Goal: Task Accomplishment & Management: Use online tool/utility

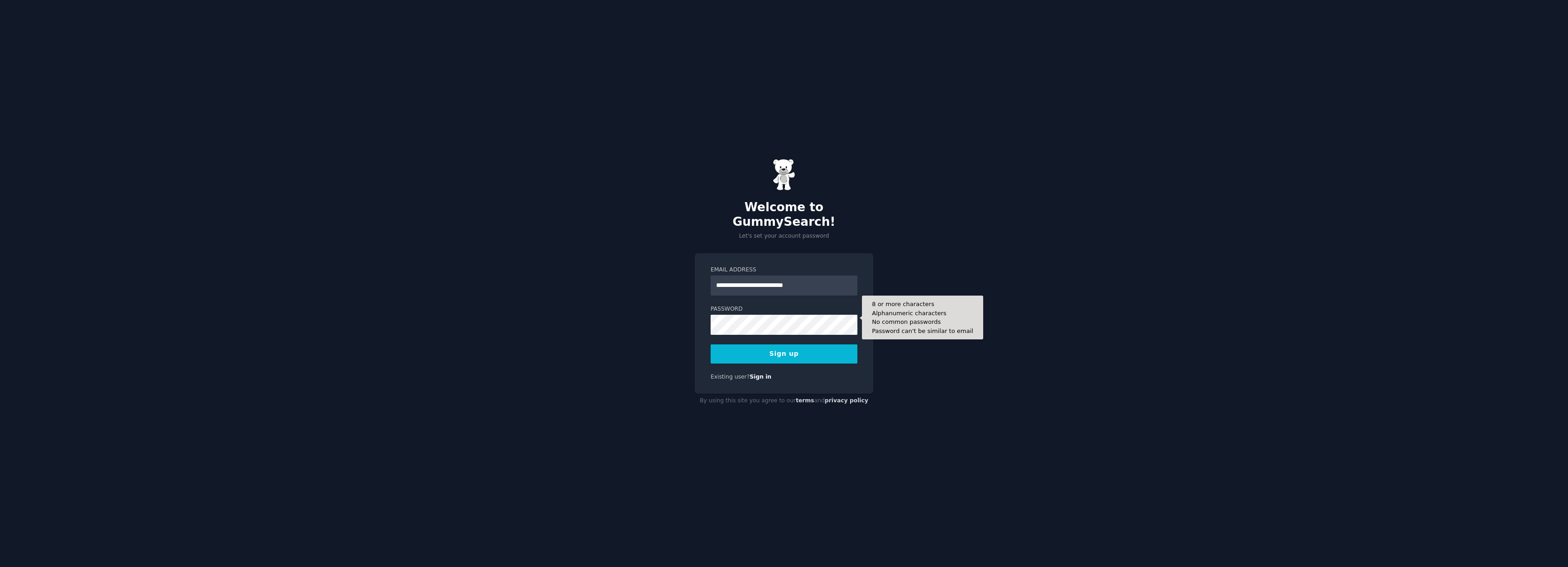
type input "**********"
click at [737, 345] on button "Sign up" at bounding box center [783, 353] width 147 height 19
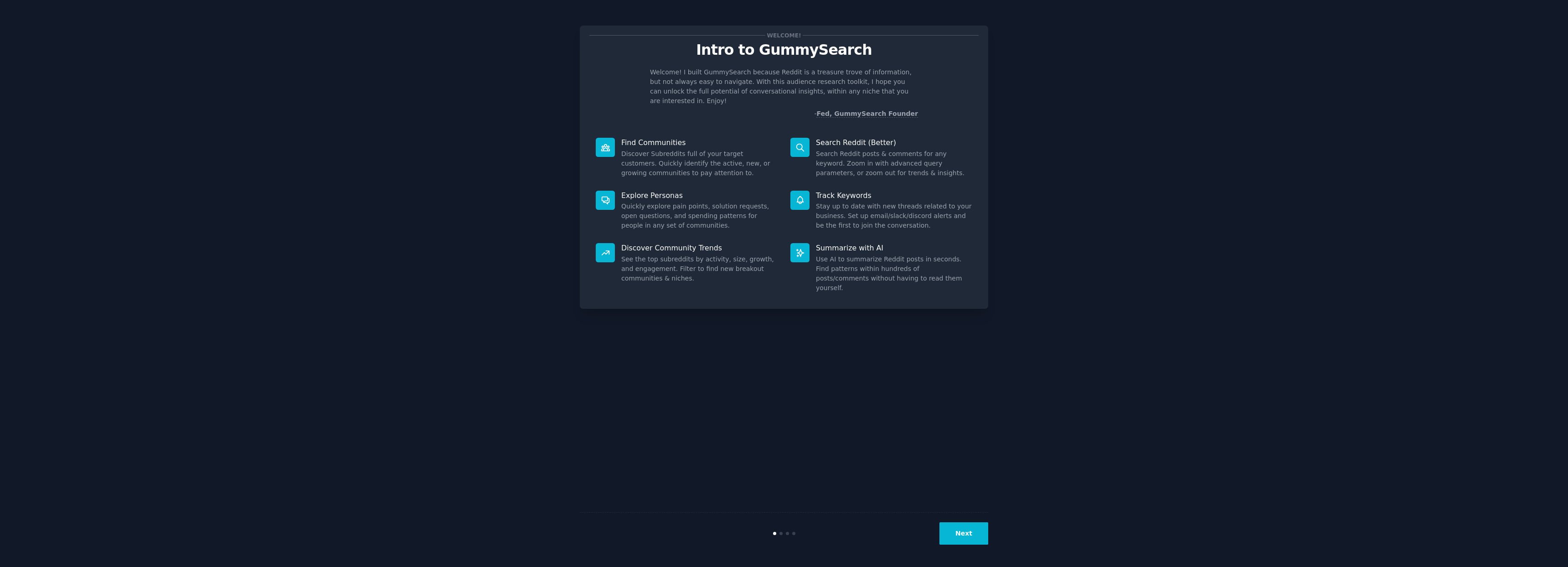
click at [976, 526] on button "Next" at bounding box center [964, 533] width 49 height 23
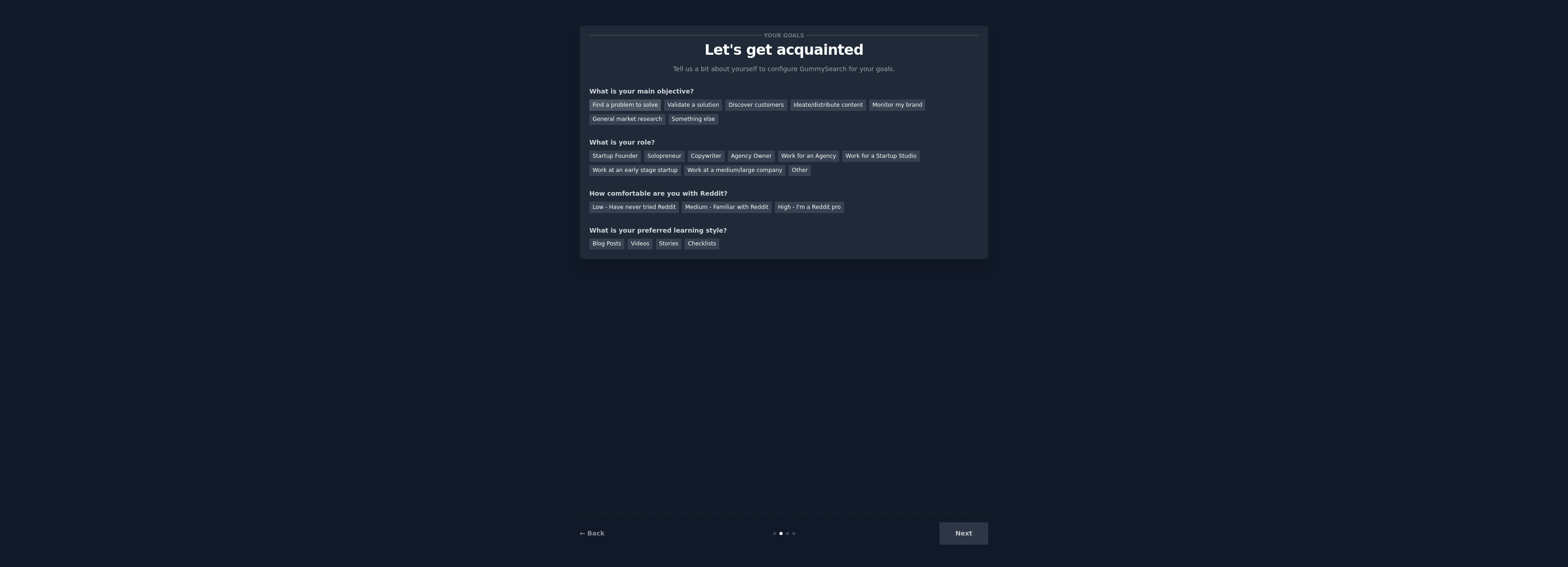
click at [649, 105] on div "Find a problem to solve" at bounding box center [625, 105] width 72 height 12
click at [614, 156] on div "Startup Founder" at bounding box center [615, 156] width 52 height 12
click at [721, 206] on div "Medium - Familiar with Reddit" at bounding box center [726, 207] width 89 height 12
click at [695, 245] on div "Checklists" at bounding box center [702, 244] width 35 height 12
click at [971, 529] on button "Next" at bounding box center [964, 533] width 49 height 23
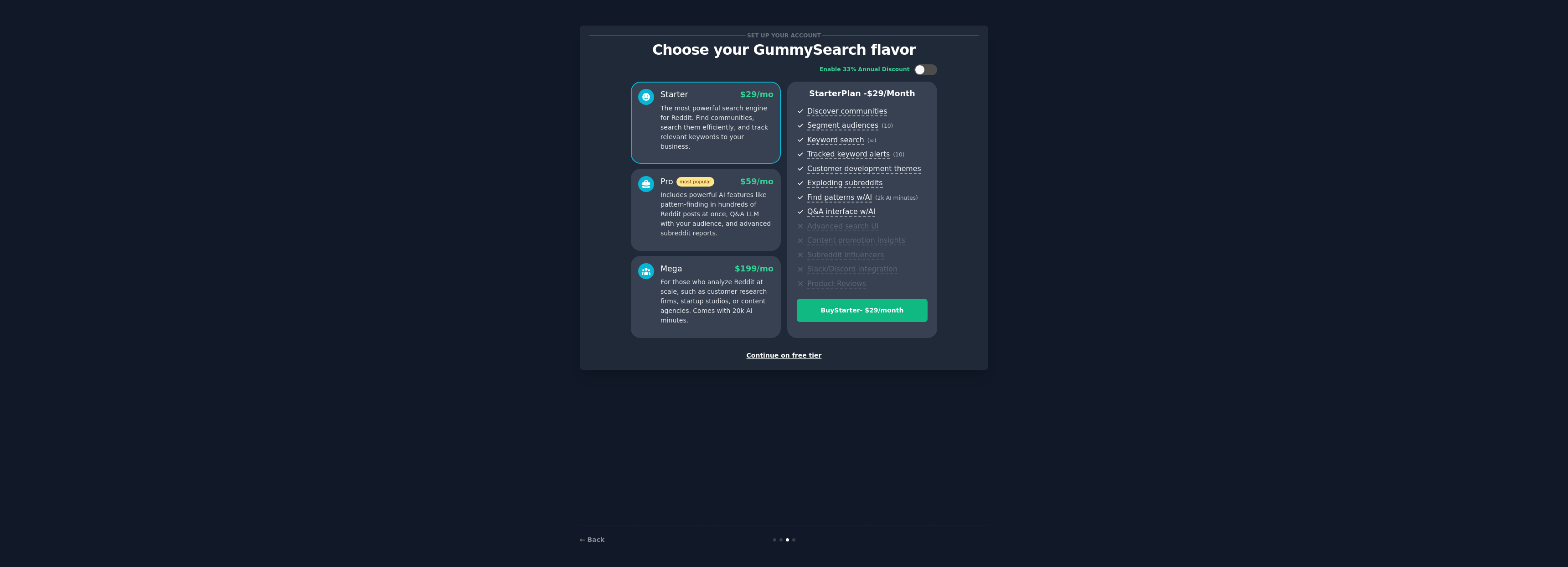
click at [791, 356] on div "Continue on free tier" at bounding box center [784, 356] width 390 height 10
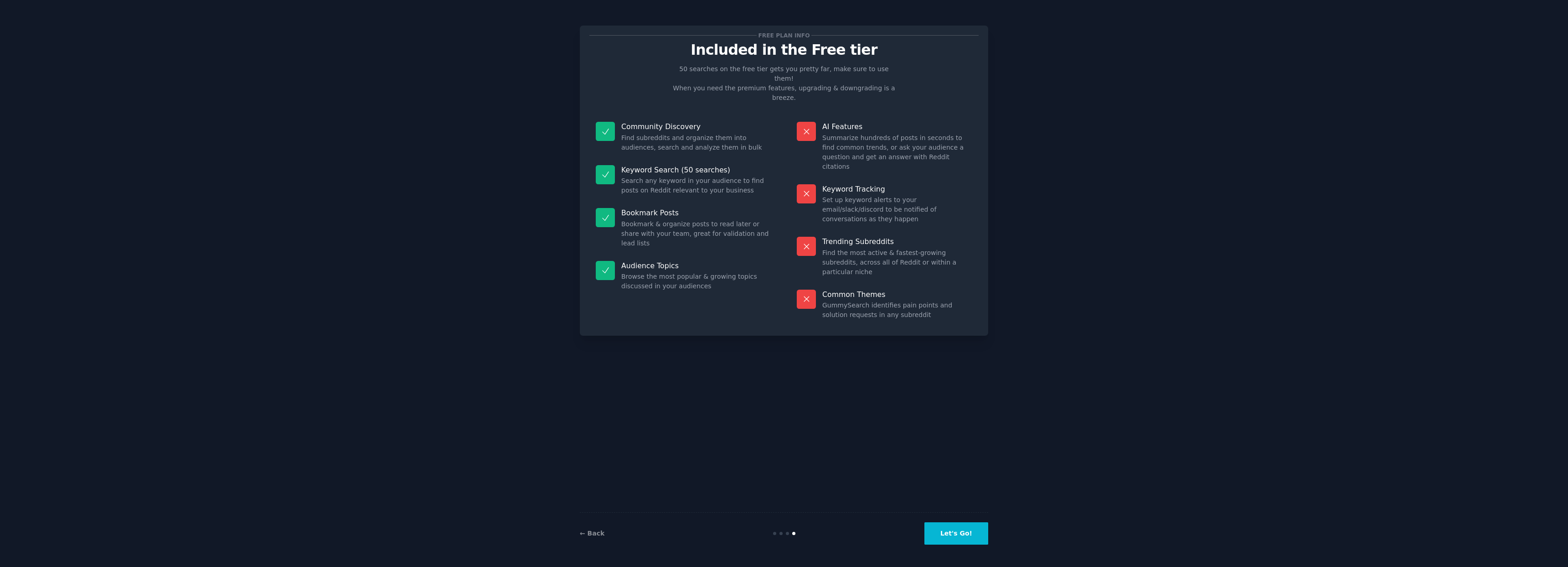
click at [953, 537] on button "Let's Go!" at bounding box center [956, 533] width 64 height 23
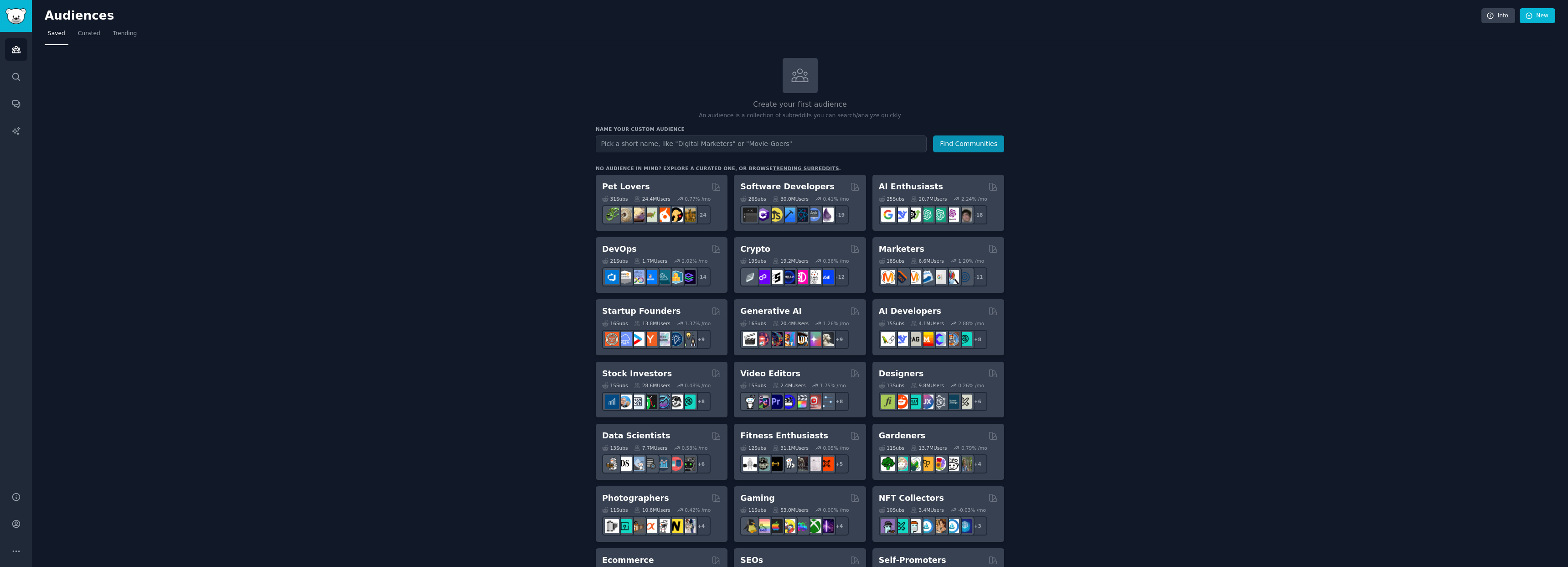
click at [688, 145] on input "text" at bounding box center [761, 144] width 331 height 17
type input "musicmarketing"
click at [989, 136] on button "Find Communities" at bounding box center [968, 144] width 71 height 17
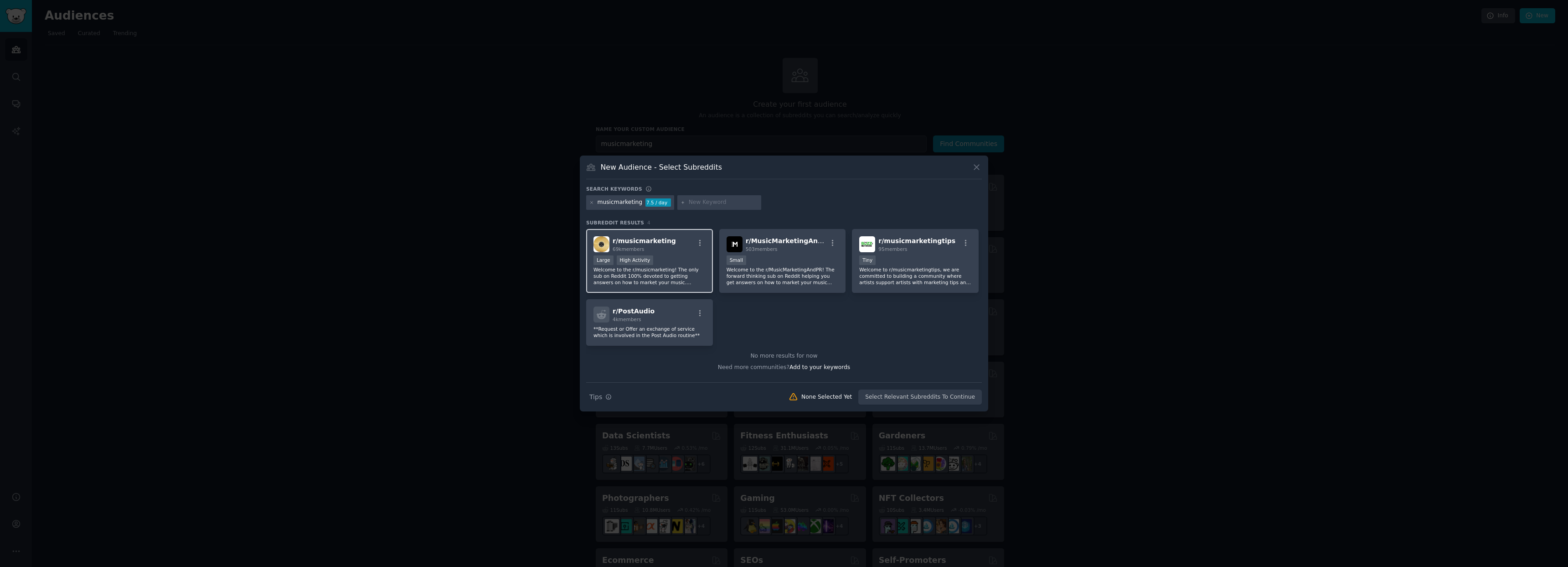
click at [676, 246] on div "r/ musicmarketing 69k members" at bounding box center [649, 244] width 112 height 16
click at [962, 398] on button "Create Audience" at bounding box center [952, 397] width 60 height 15
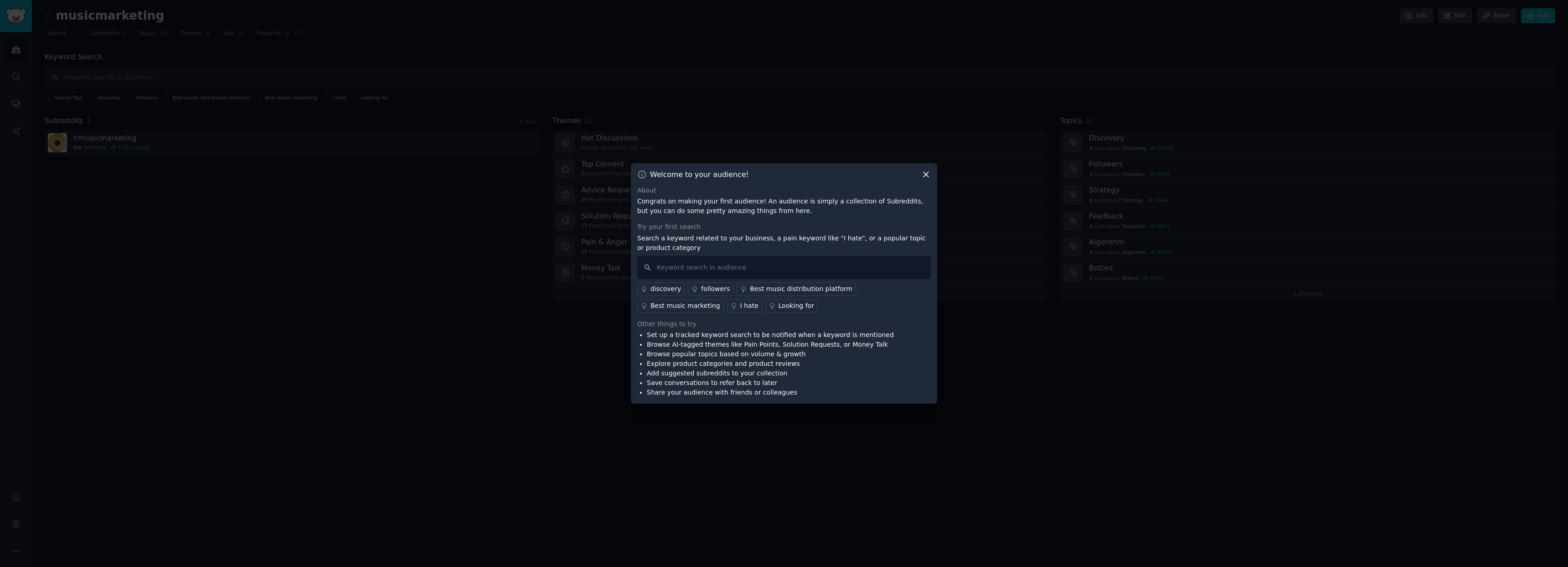
click at [925, 175] on icon at bounding box center [926, 174] width 5 height 5
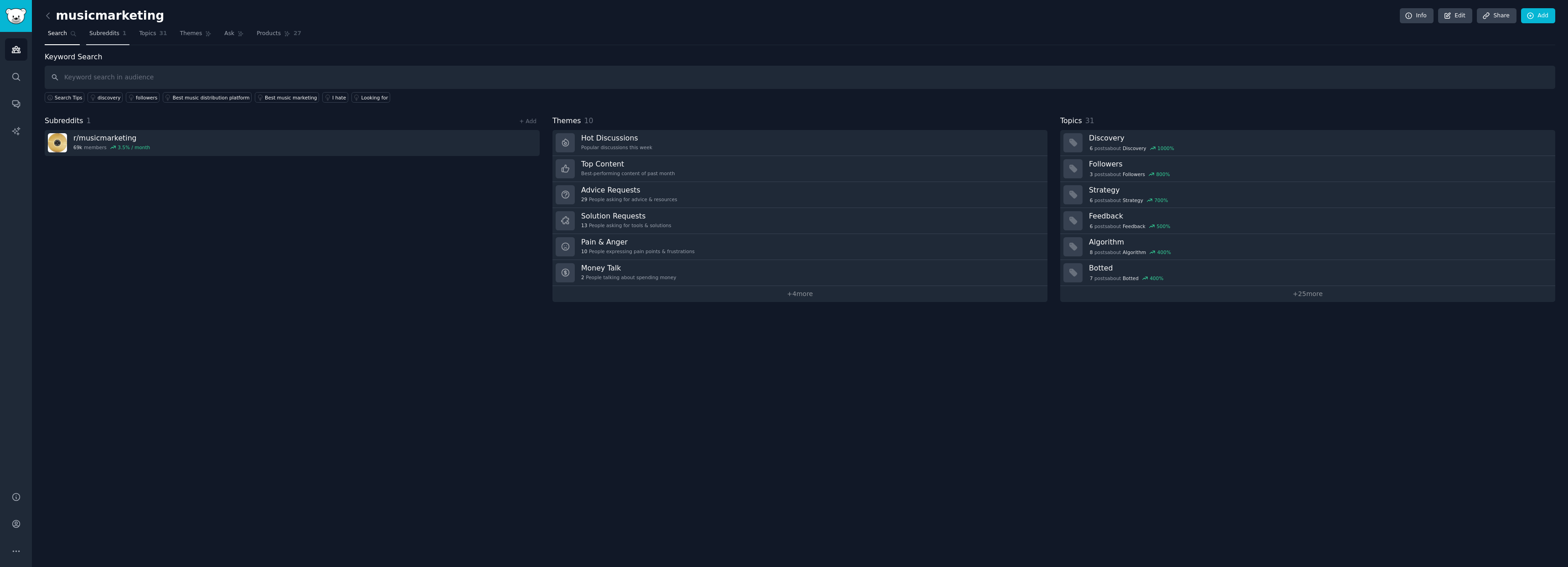
click at [107, 35] on span "Subreddits" at bounding box center [104, 33] width 30 height 8
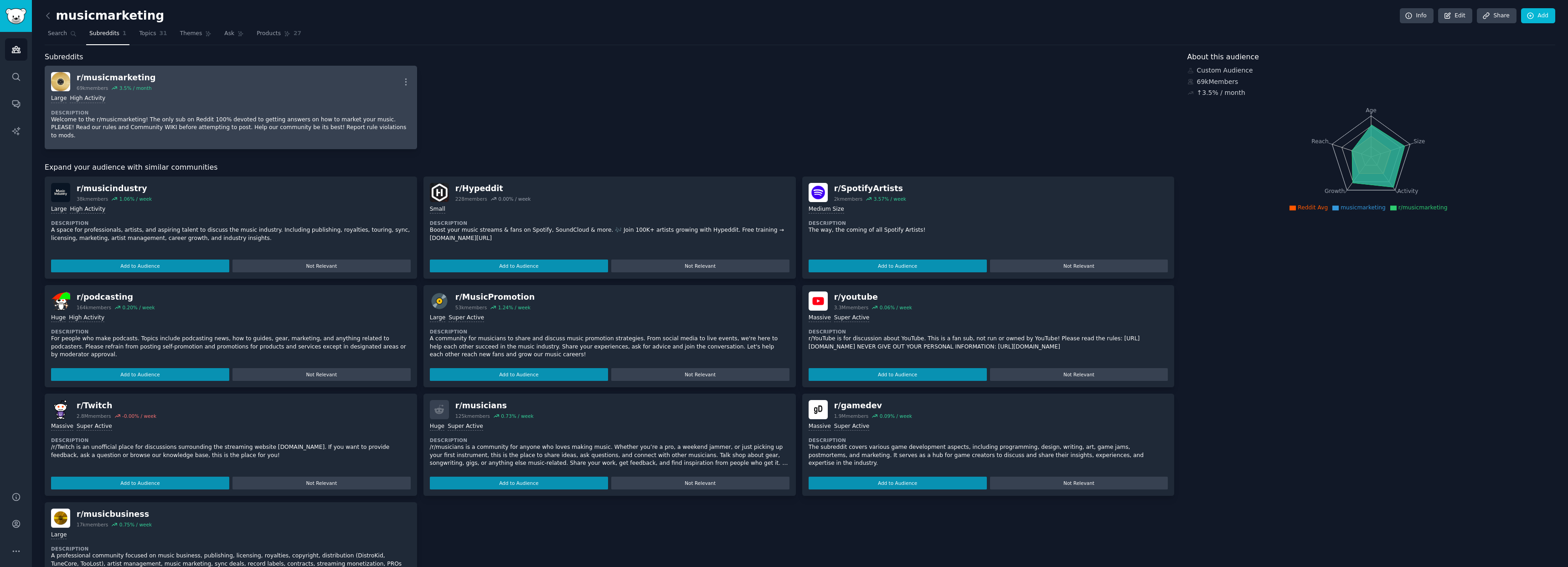
click at [136, 105] on div "Large High Activity Description Welcome to the r/musicmarketing! The only sub o…" at bounding box center [231, 117] width 360 height 52
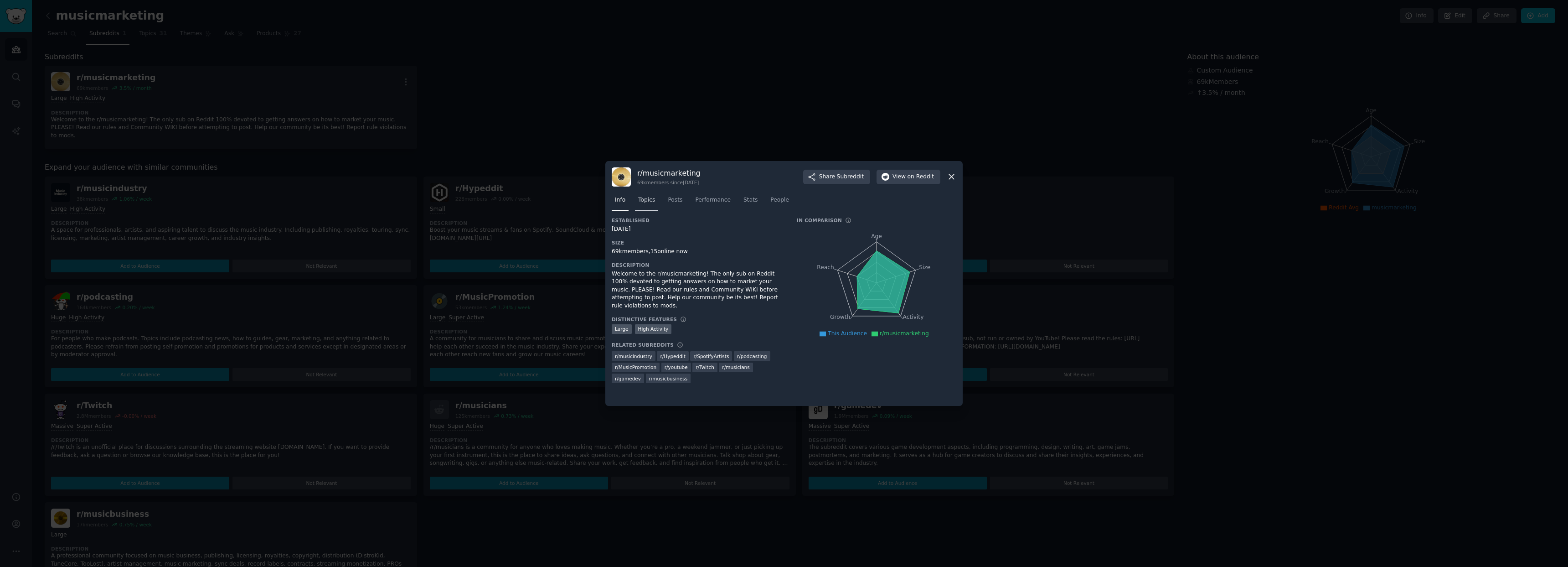
click at [653, 200] on span "Topics" at bounding box center [646, 200] width 17 height 8
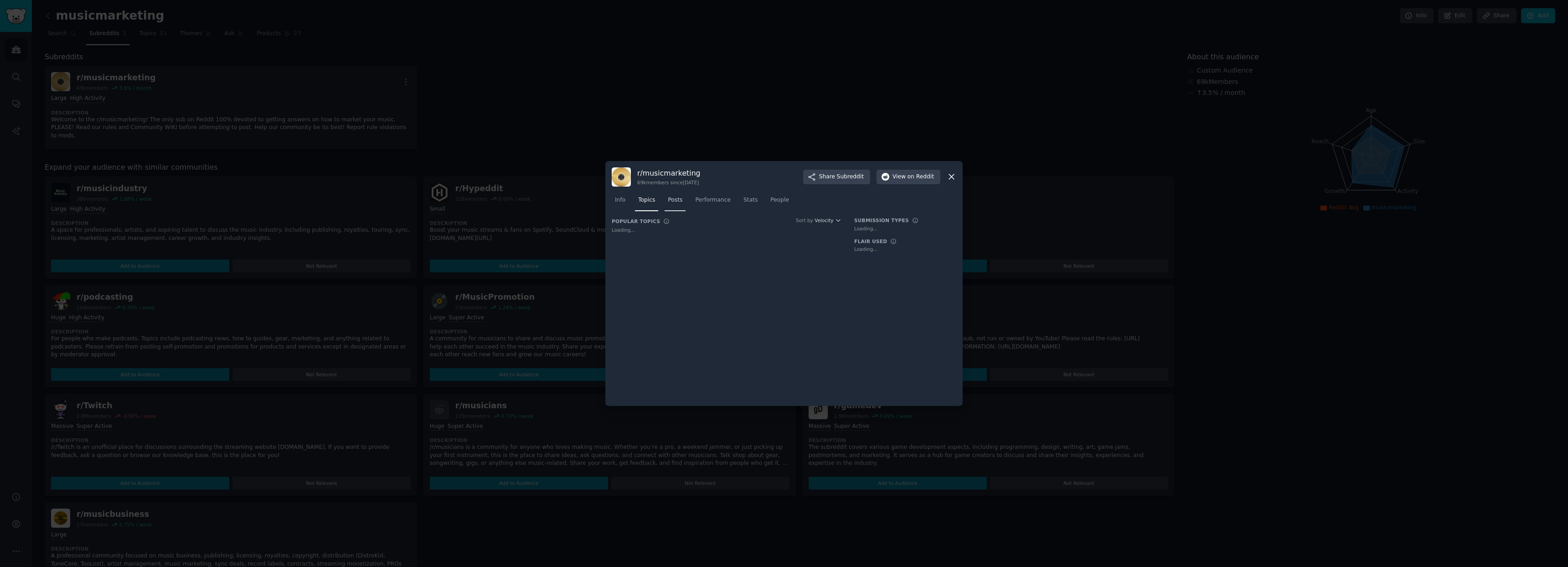
click at [672, 203] on span "Posts" at bounding box center [675, 200] width 15 height 8
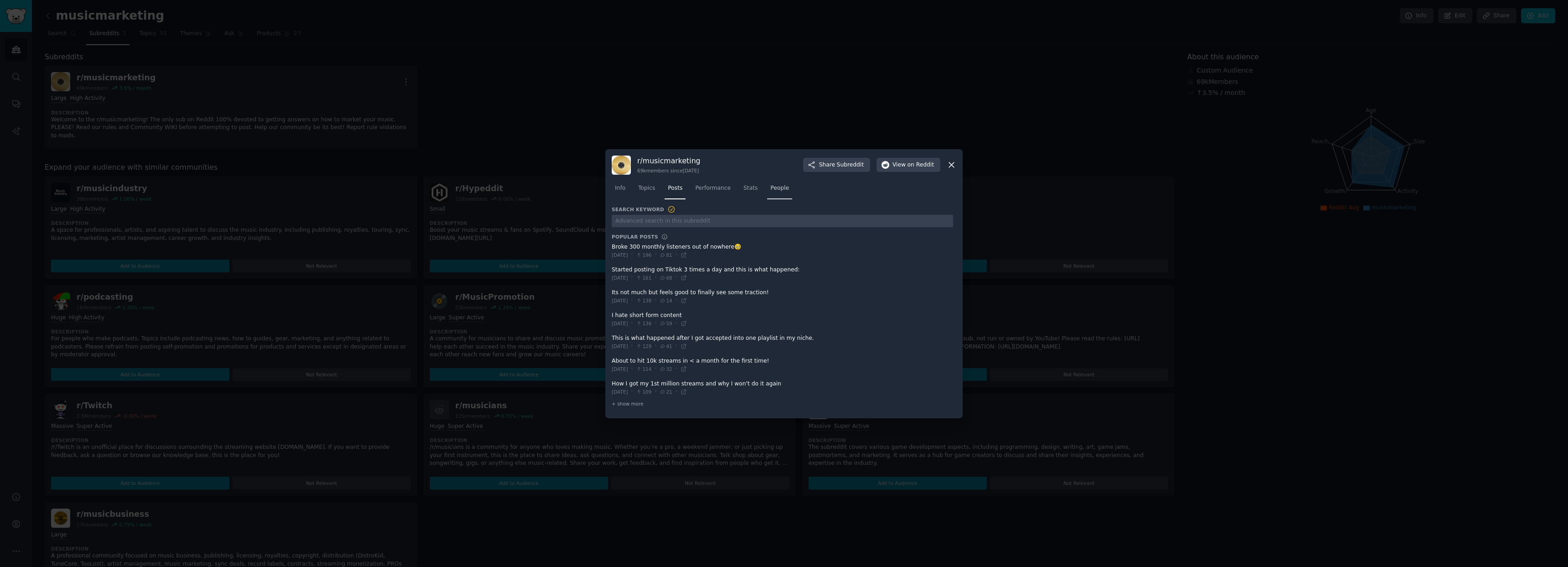
click at [782, 191] on span "People" at bounding box center [780, 188] width 19 height 8
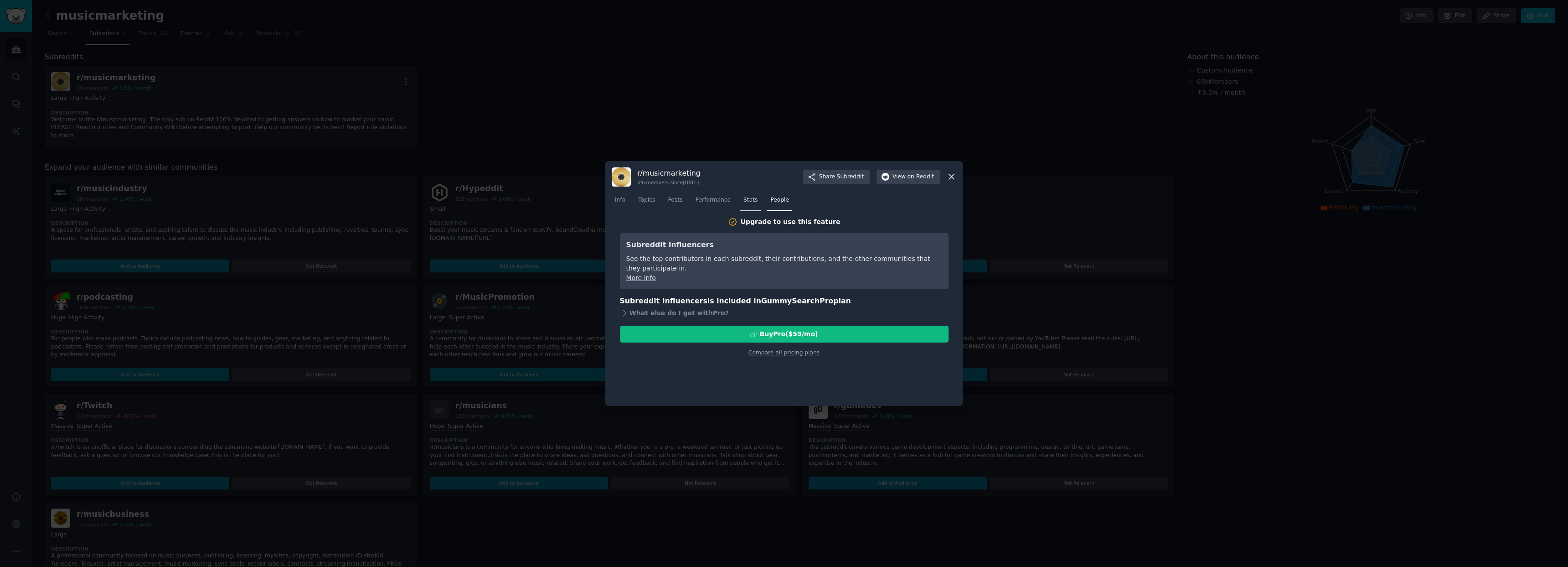
click at [749, 200] on span "Stats" at bounding box center [750, 200] width 14 height 8
click at [720, 198] on span "Performance" at bounding box center [713, 200] width 35 height 8
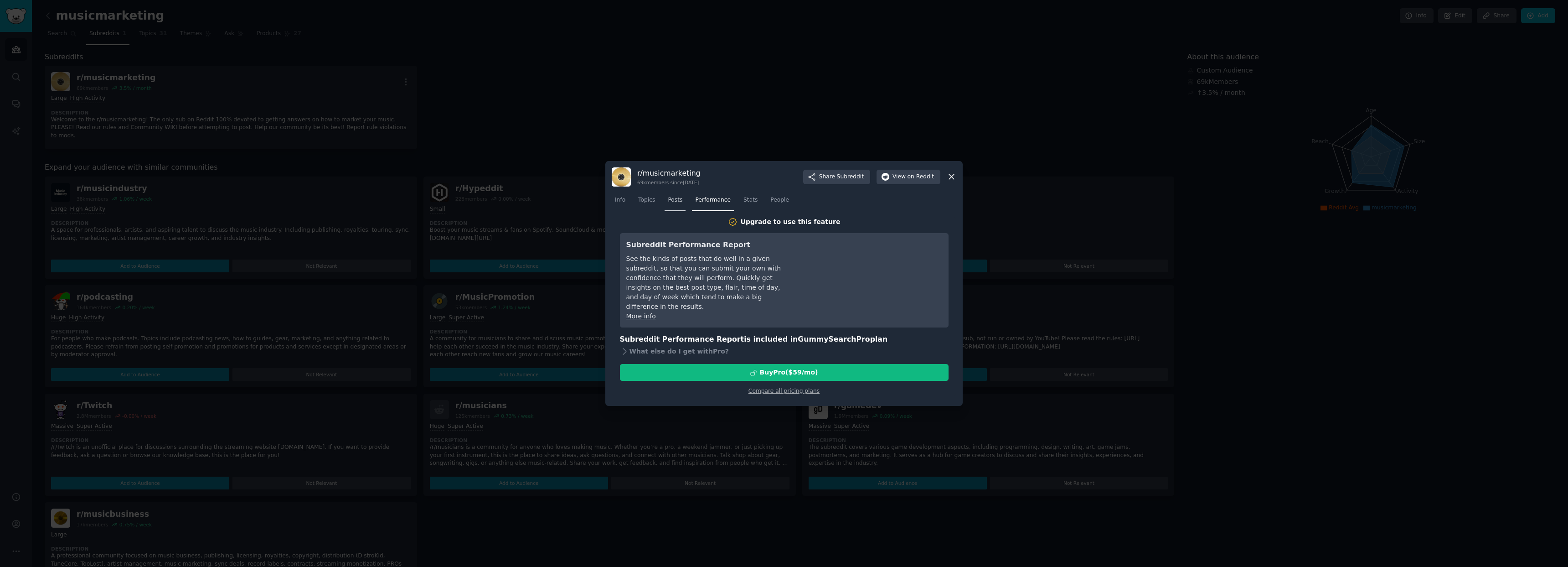
click at [679, 200] on span "Posts" at bounding box center [675, 200] width 15 height 8
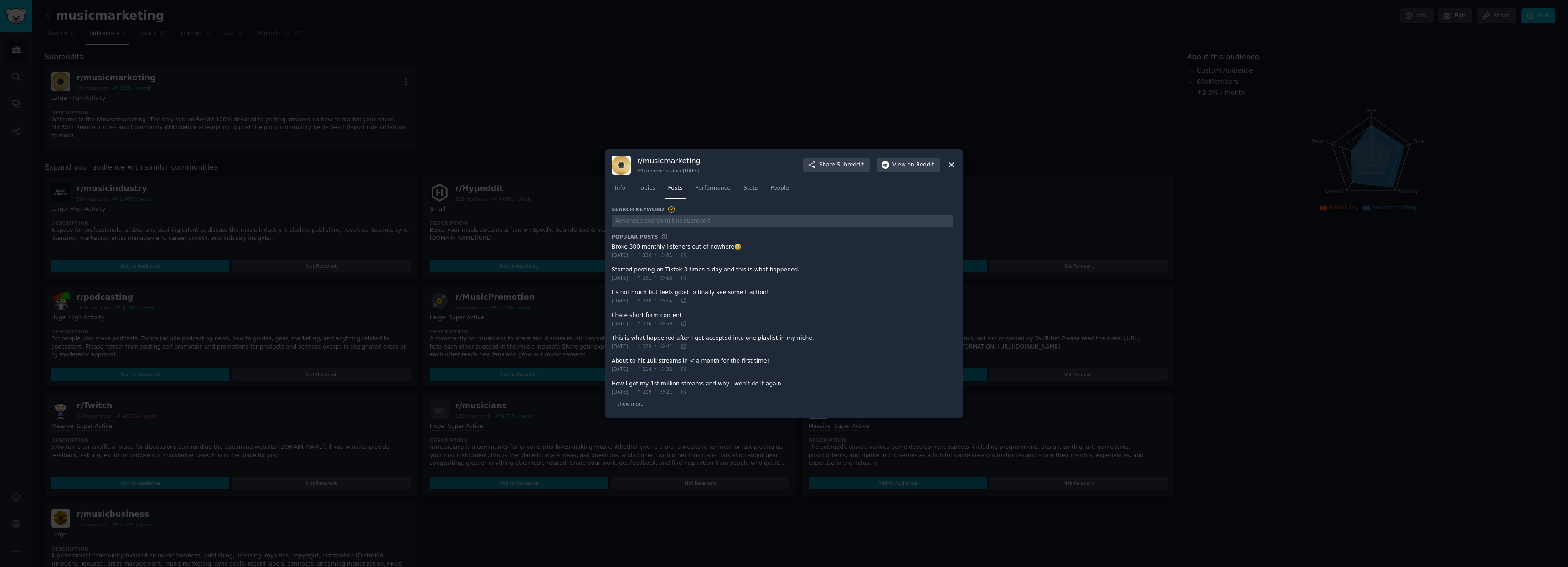
click at [949, 165] on icon at bounding box center [951, 165] width 10 height 10
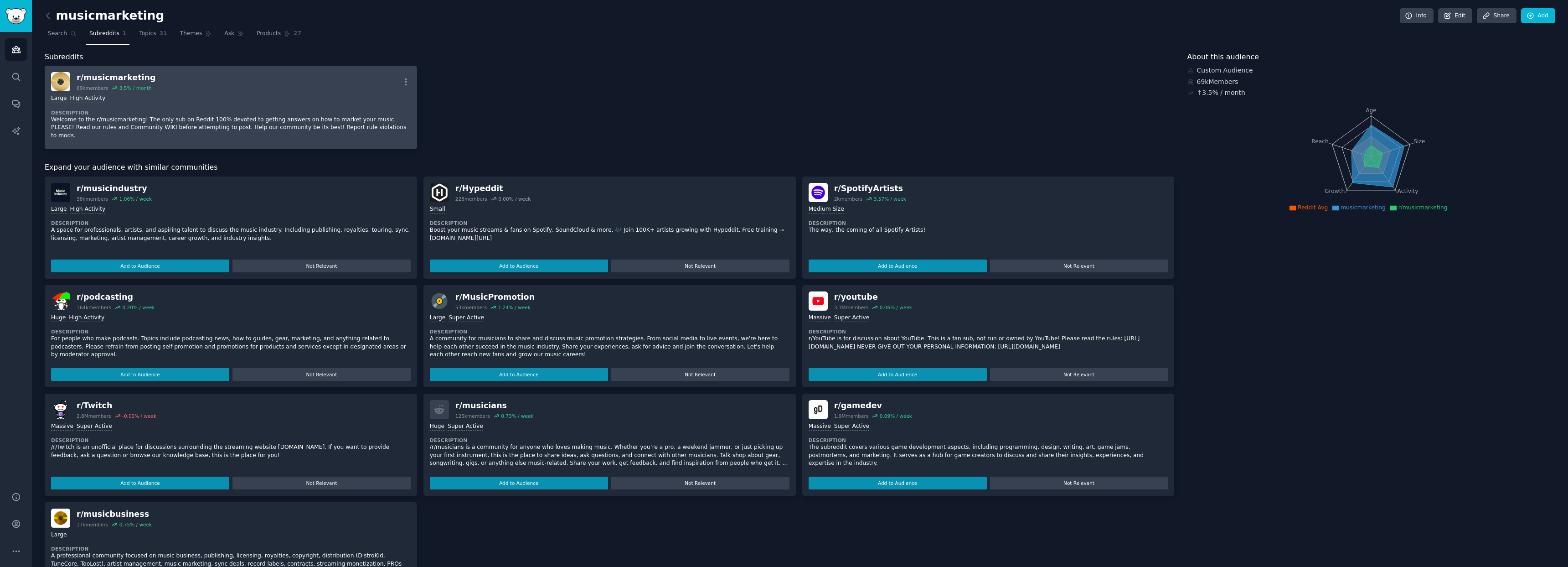
click at [261, 88] on div "r/ musicmarketing 69k members 3.5 % / month More" at bounding box center [231, 81] width 360 height 19
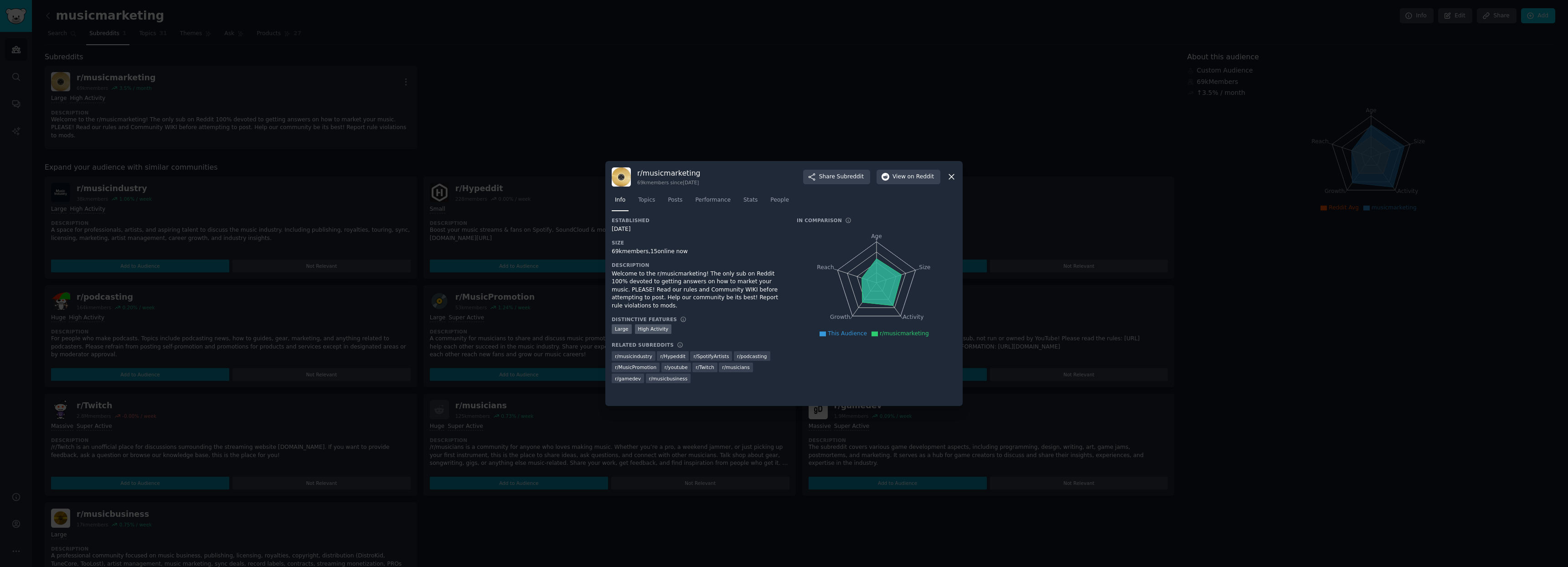
click at [516, 76] on div at bounding box center [784, 283] width 1568 height 567
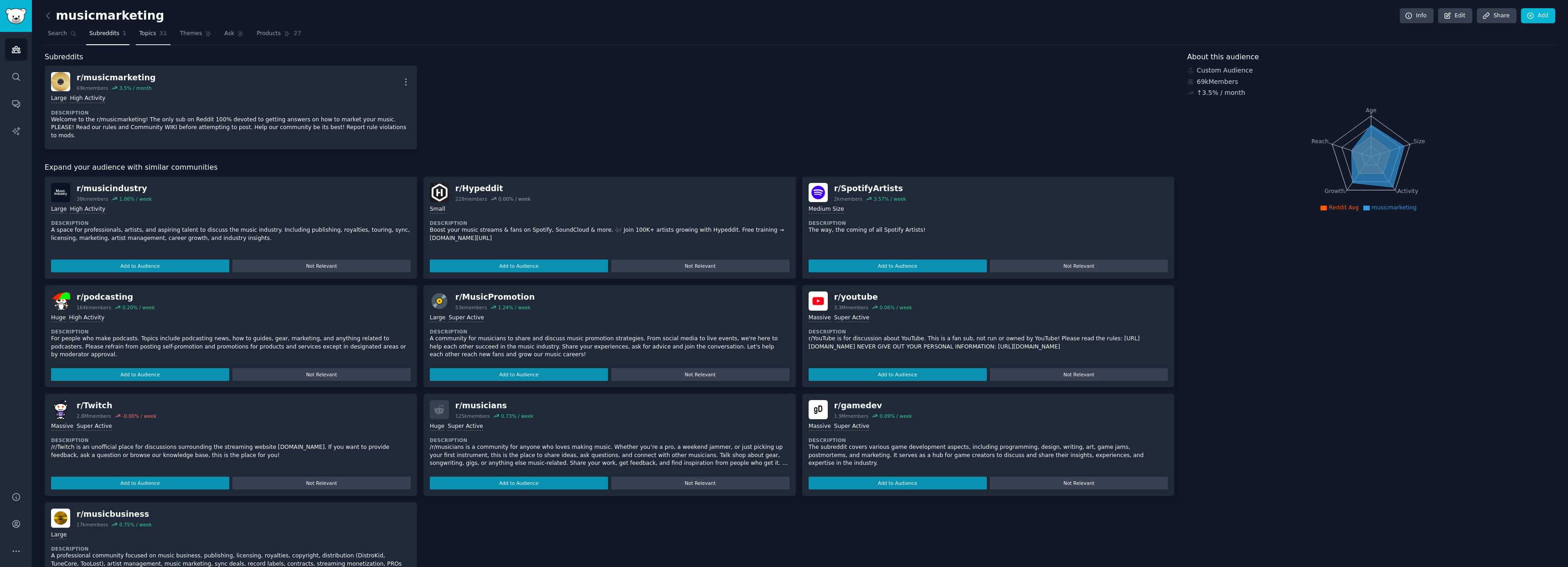
click at [141, 30] on span "Topics" at bounding box center [147, 33] width 17 height 8
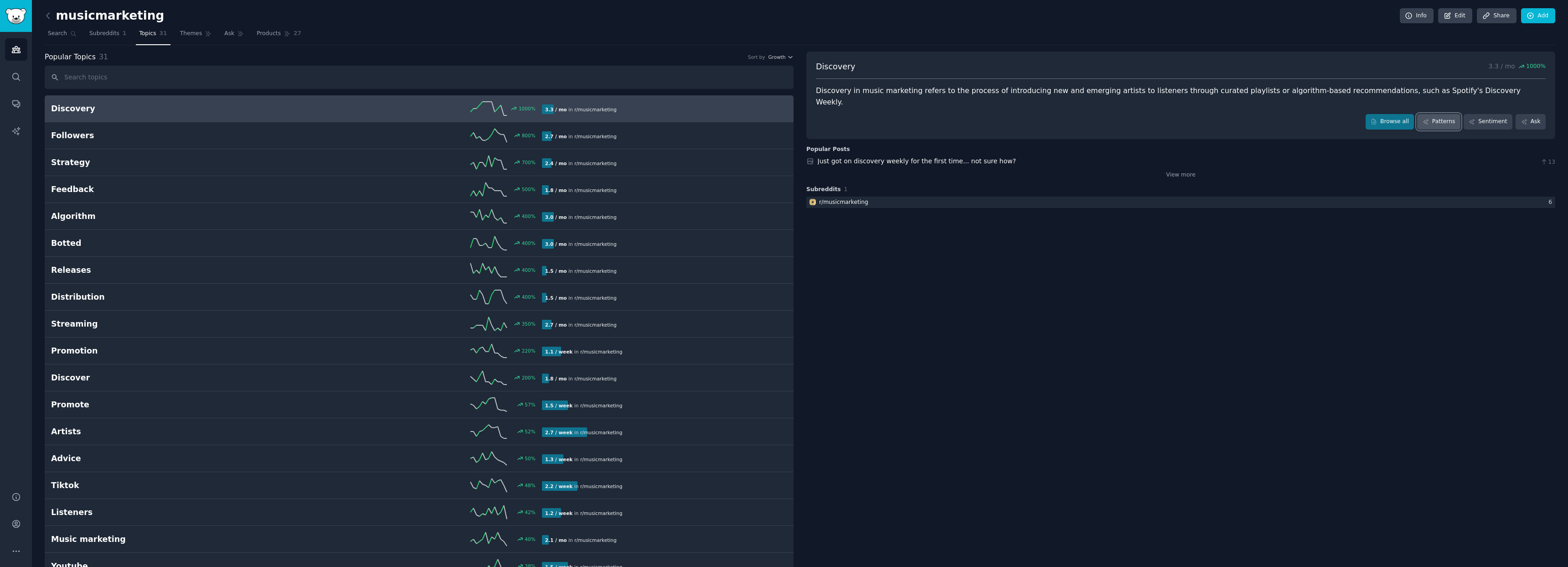
click at [1446, 114] on link "Patterns" at bounding box center [1438, 121] width 43 height 15
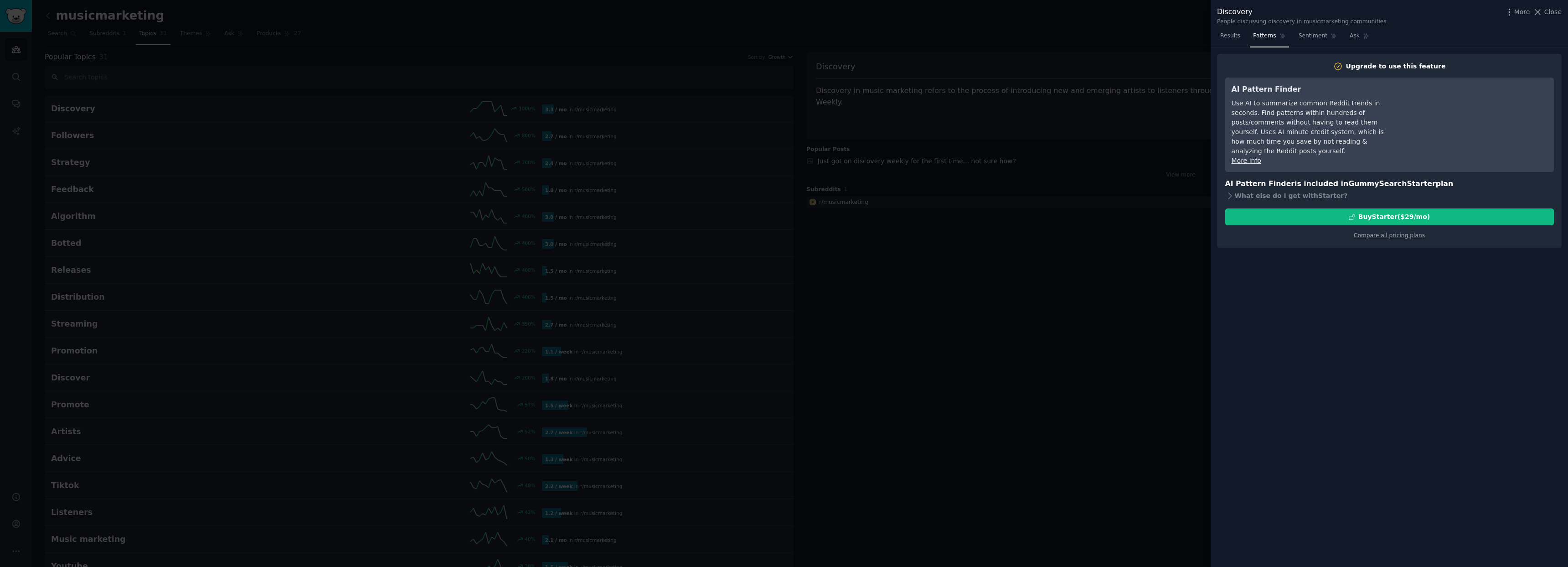
click at [1172, 305] on div at bounding box center [784, 283] width 1568 height 567
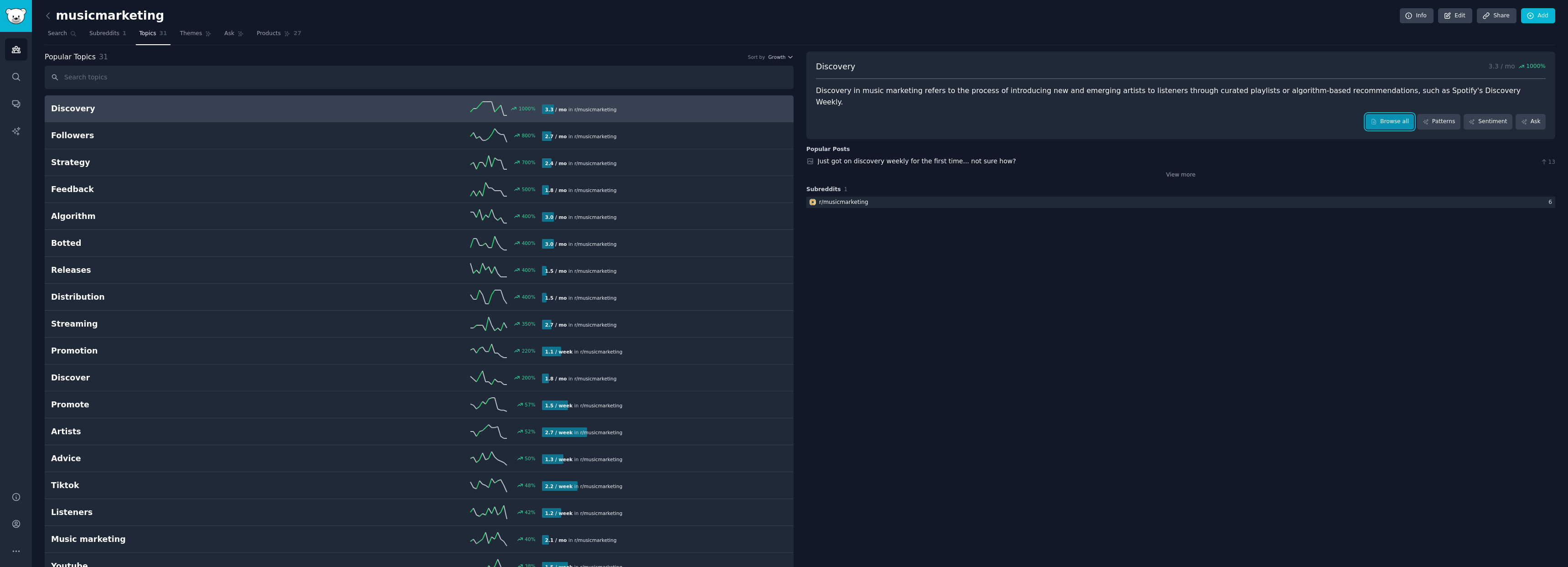
click at [1382, 115] on link "Browse all" at bounding box center [1390, 121] width 49 height 15
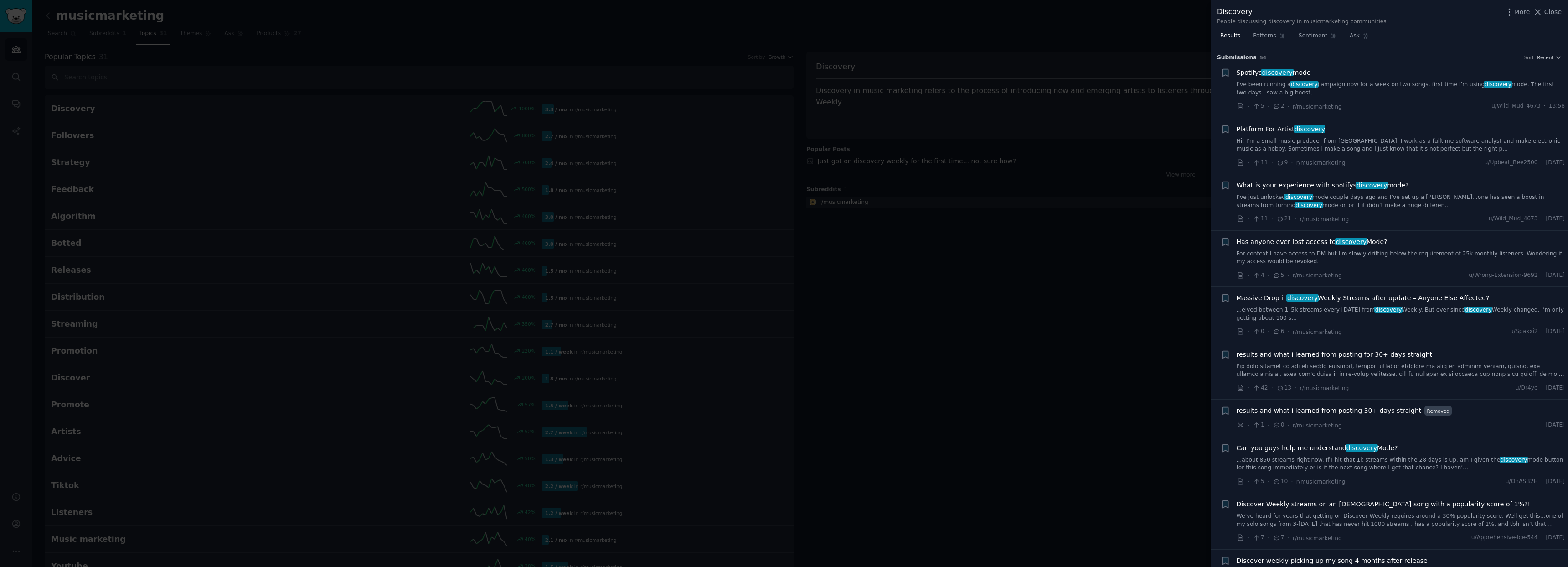
click at [1072, 333] on div at bounding box center [784, 283] width 1568 height 567
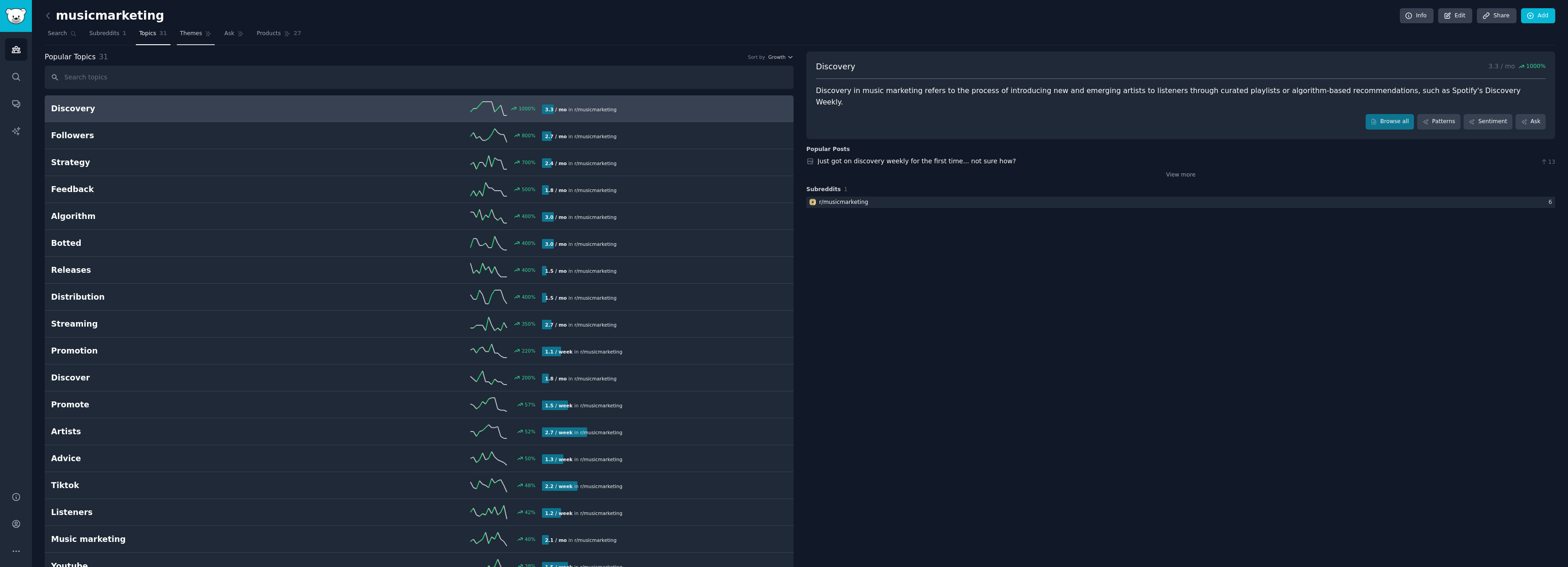
click at [198, 38] on link "Themes" at bounding box center [196, 35] width 38 height 19
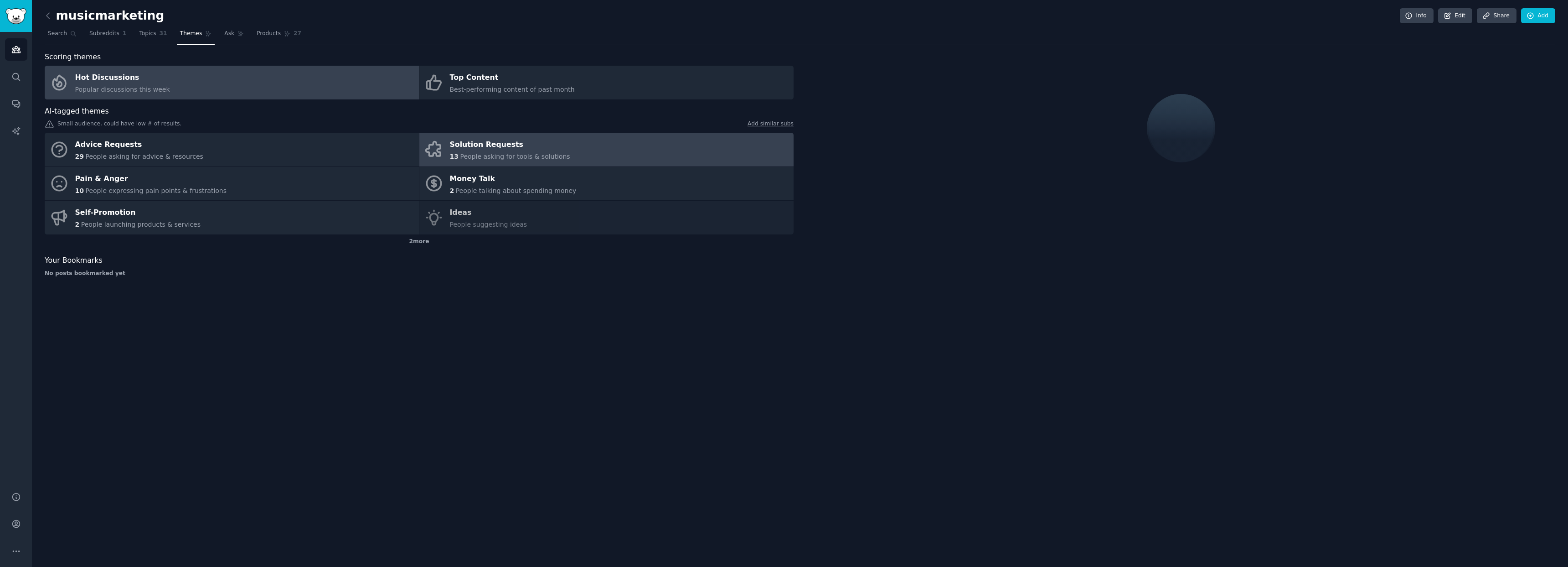
click at [645, 152] on link "Solution Requests 13 People asking for tools & solutions" at bounding box center [606, 149] width 374 height 33
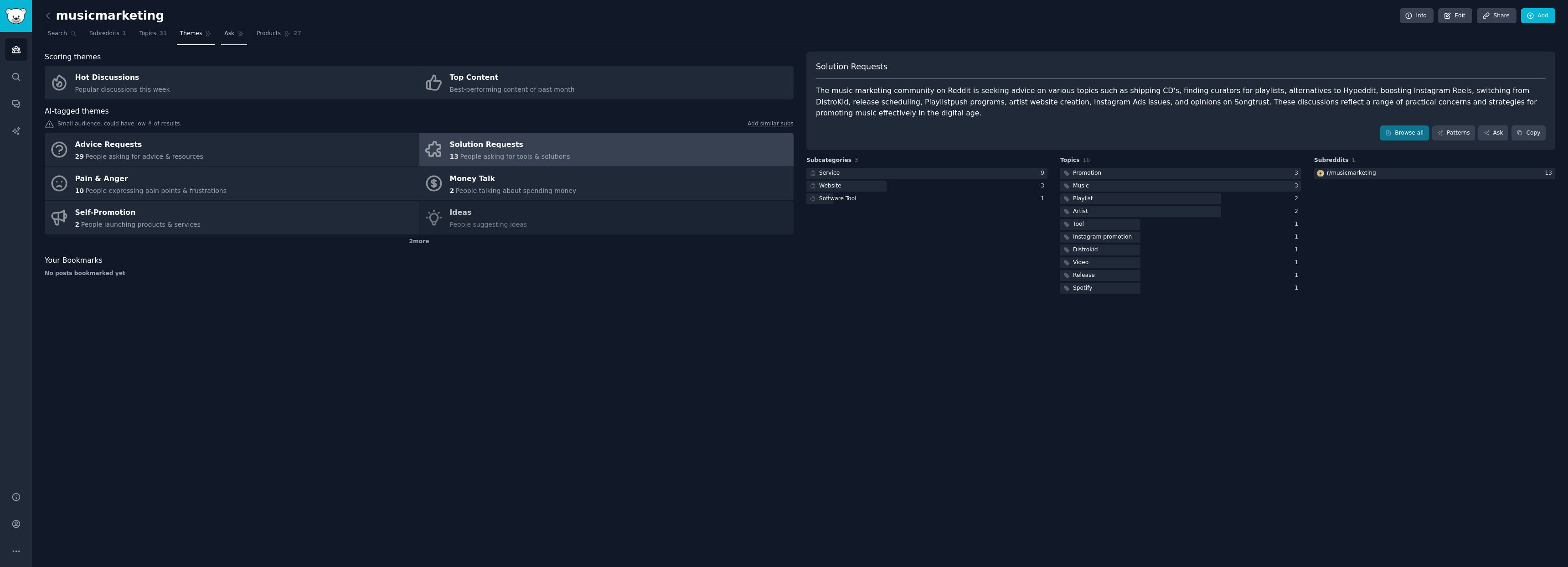
click at [223, 27] on link "Ask" at bounding box center [234, 35] width 26 height 19
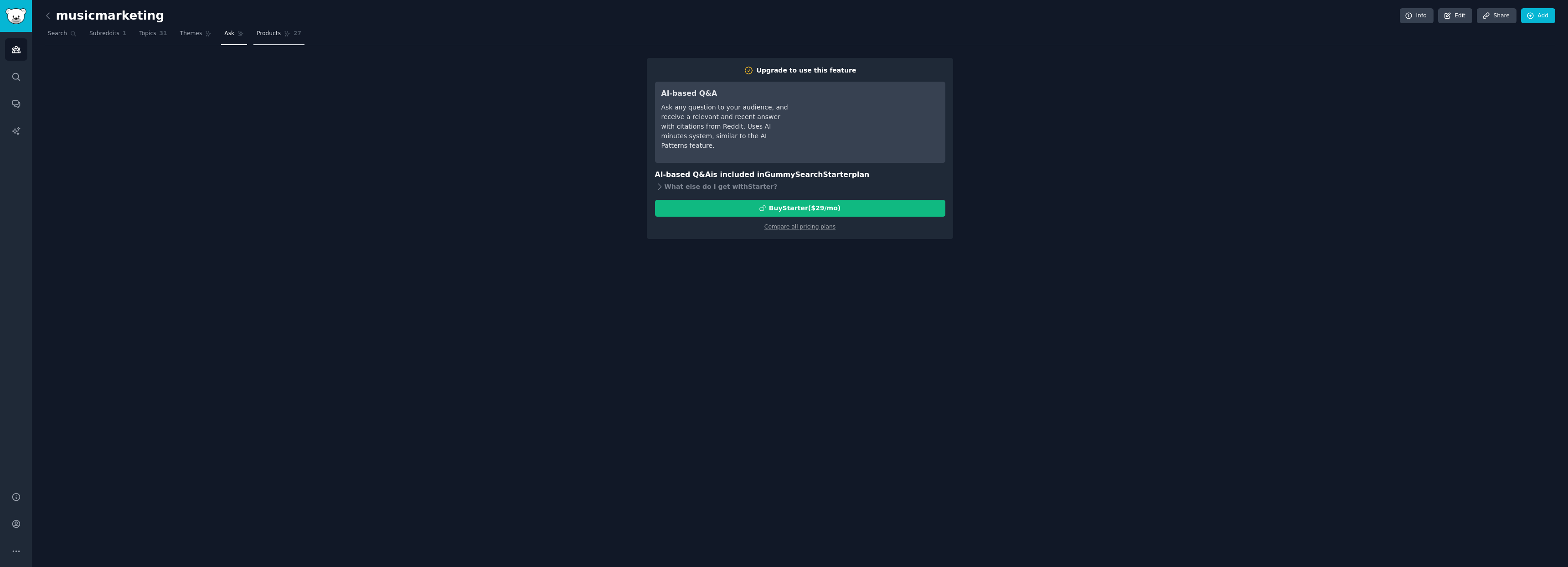
click at [264, 35] on span "Products" at bounding box center [269, 33] width 24 height 8
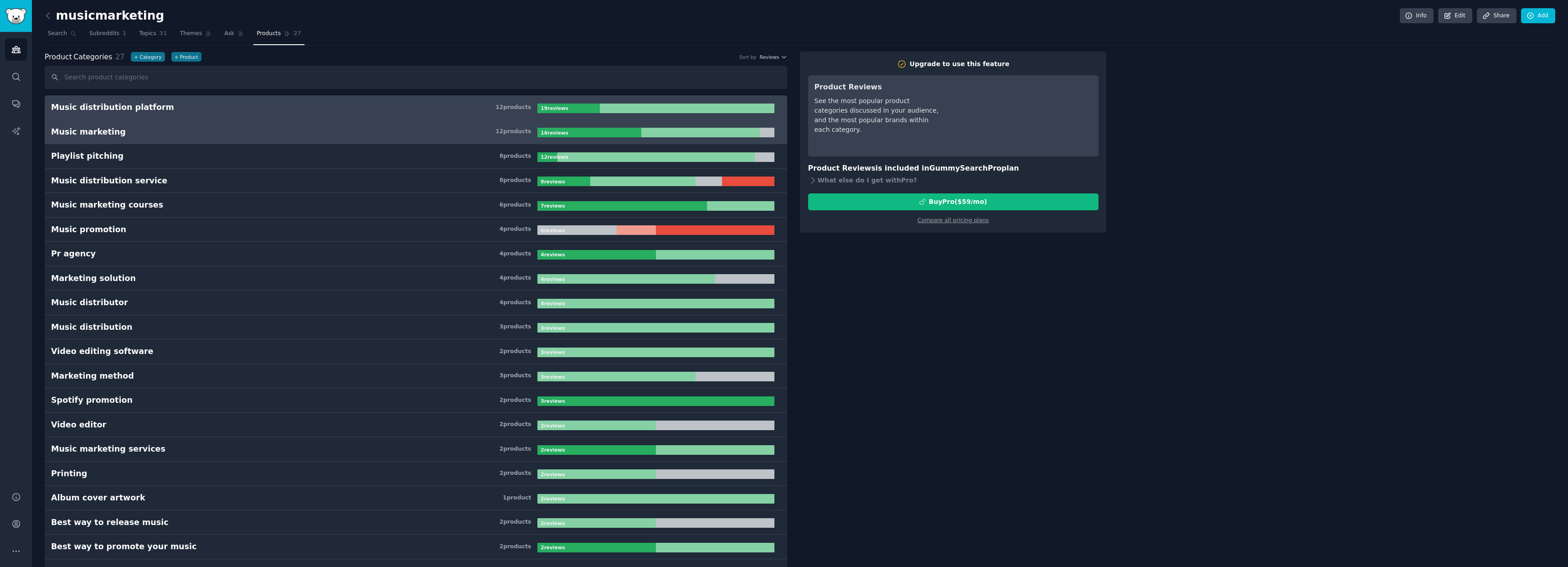
click at [438, 135] on h3 "Music marketing 12 product s" at bounding box center [294, 132] width 486 height 12
click at [405, 111] on h3 "Music distribution platform 12 product s" at bounding box center [294, 107] width 486 height 12
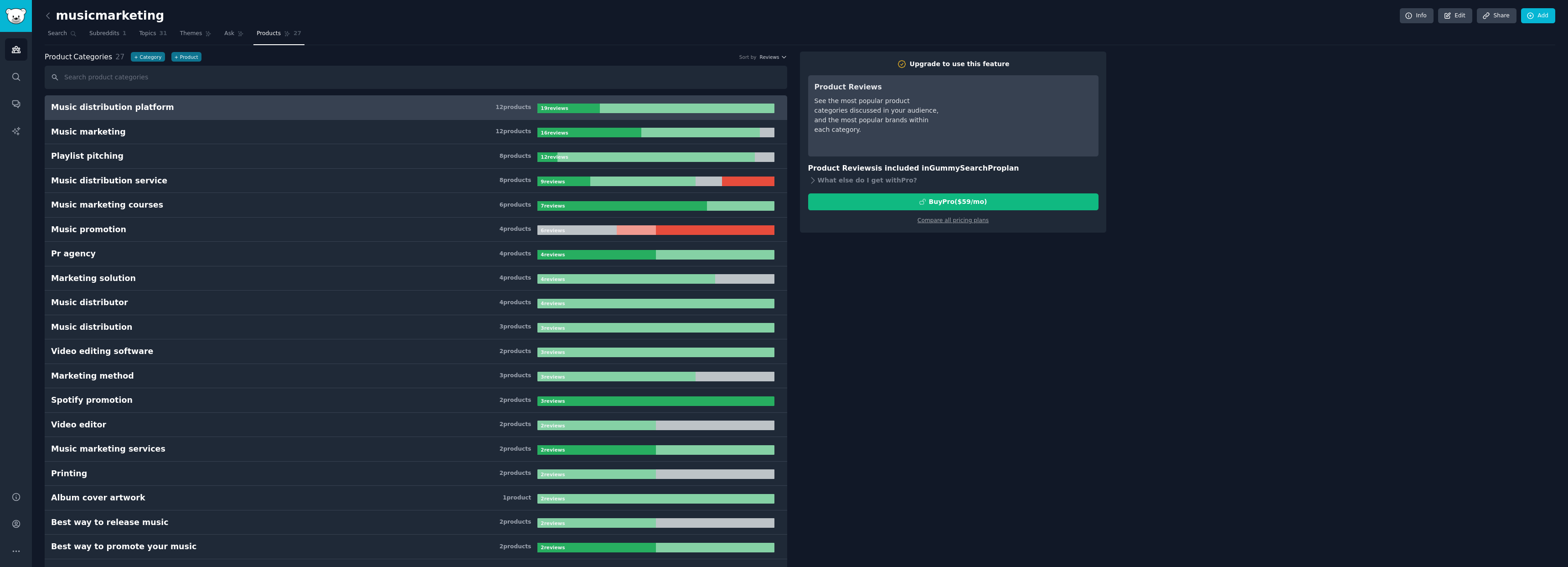
click at [59, 11] on h2 "musicmarketing" at bounding box center [104, 16] width 119 height 15
click at [18, 16] on img "Sidebar" at bounding box center [16, 16] width 21 height 16
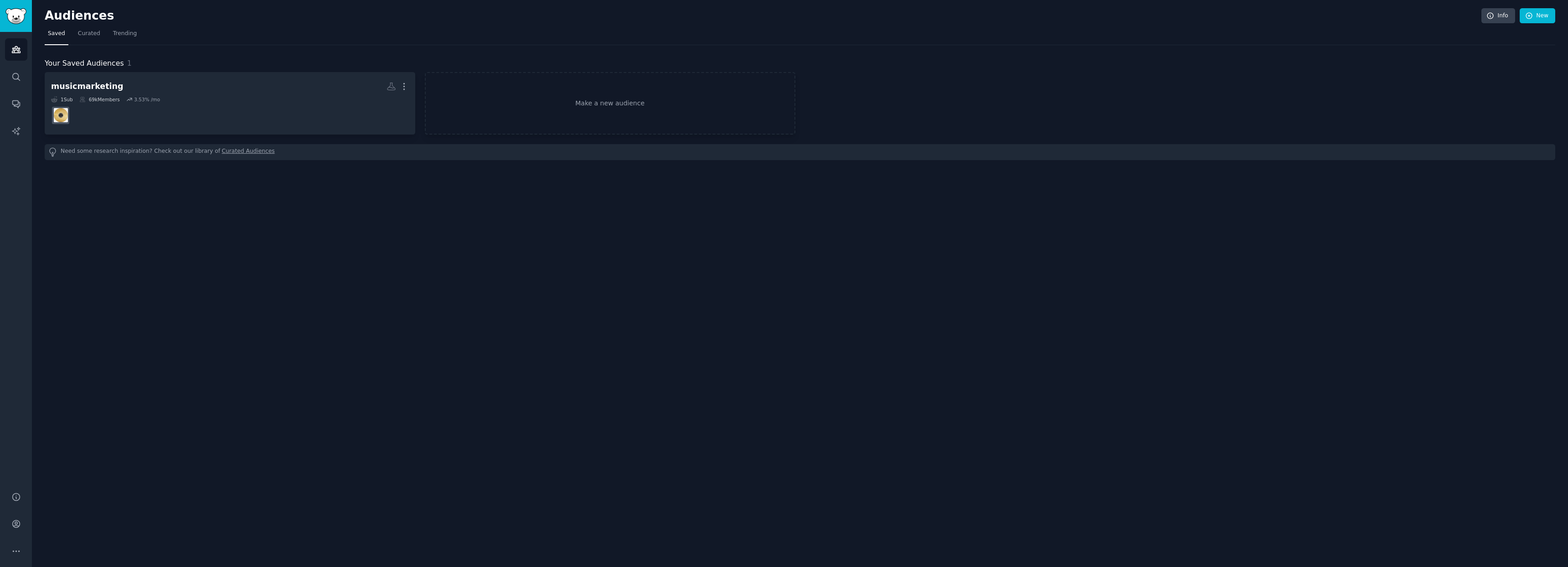
drag, startPoint x: 112, startPoint y: 41, endPoint x: 103, endPoint y: 37, distance: 9.8
click at [112, 41] on link "Trending" at bounding box center [124, 35] width 30 height 19
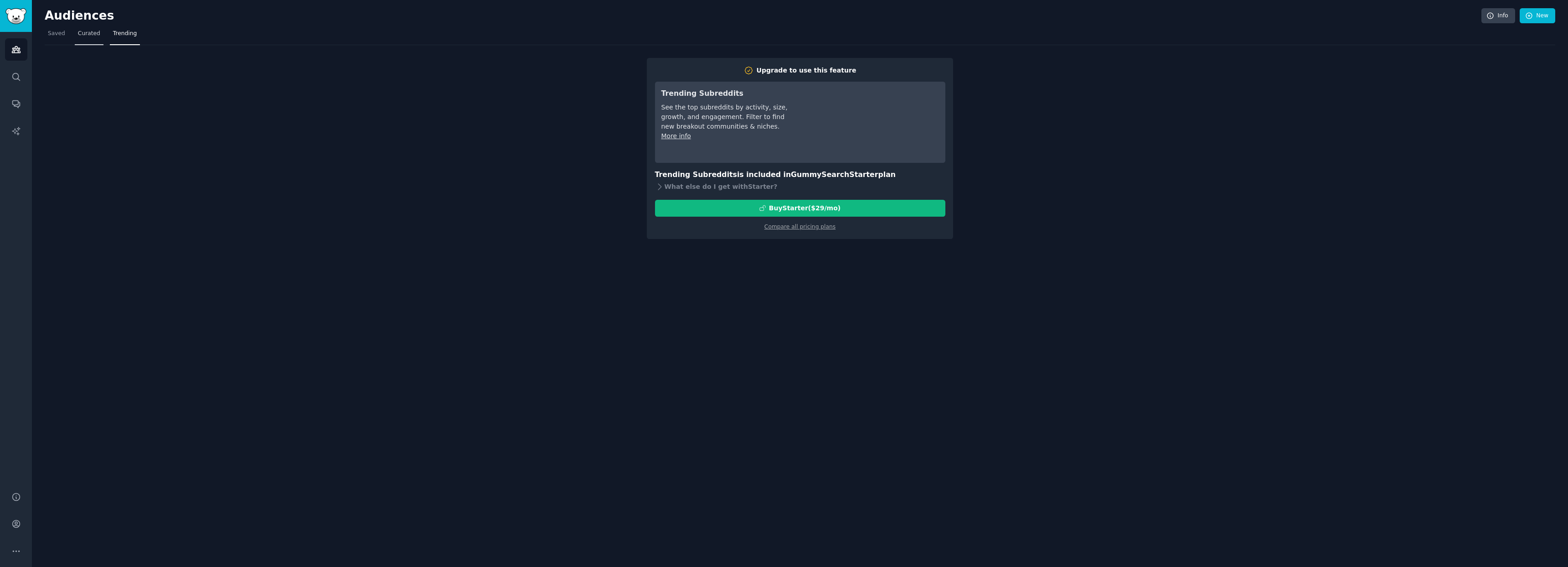
click at [87, 35] on span "Curated" at bounding box center [89, 33] width 23 height 8
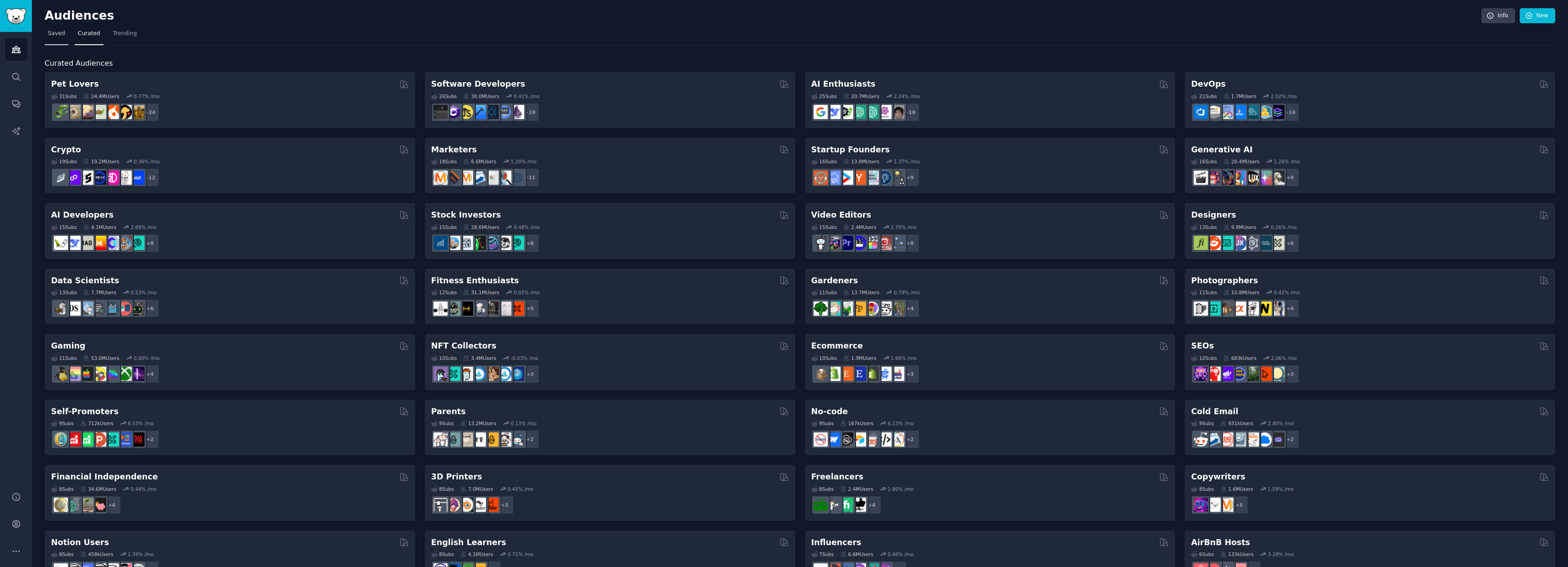
click at [56, 32] on span "Saved" at bounding box center [57, 33] width 17 height 8
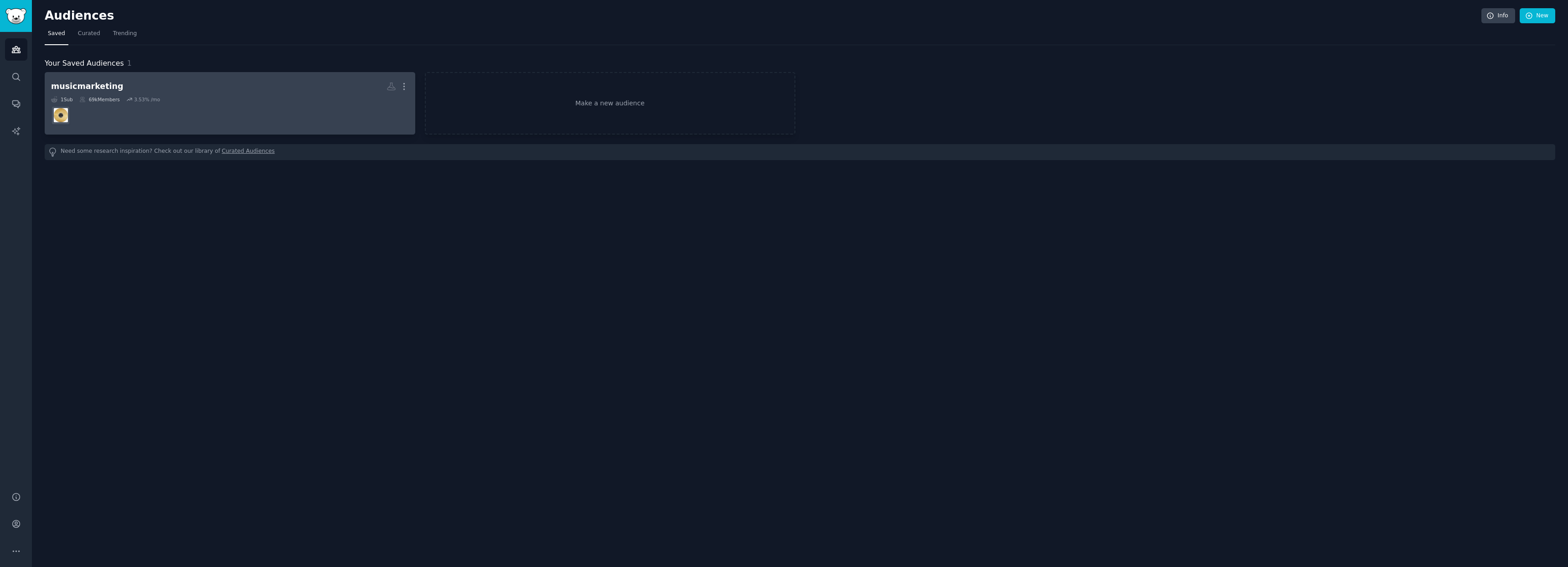
click at [270, 111] on dd at bounding box center [230, 115] width 358 height 26
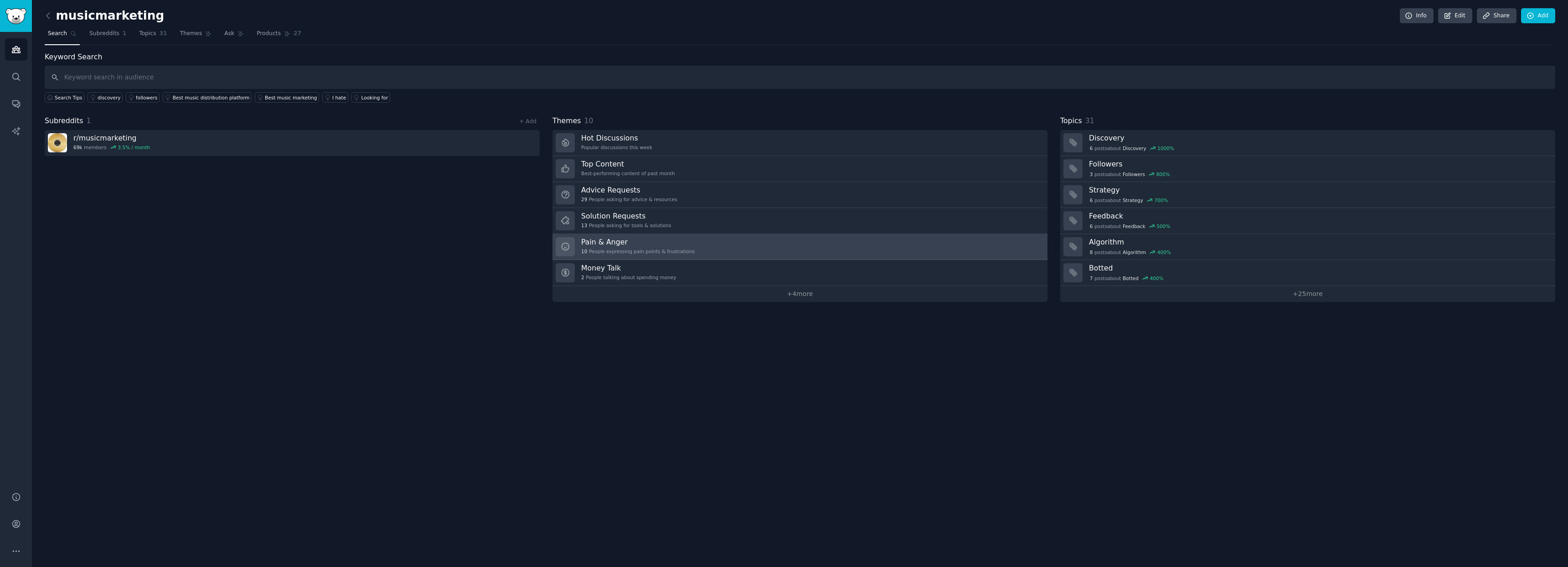
click at [723, 244] on link "Pain & Anger 10 People expressing pain points & frustrations" at bounding box center [800, 247] width 495 height 26
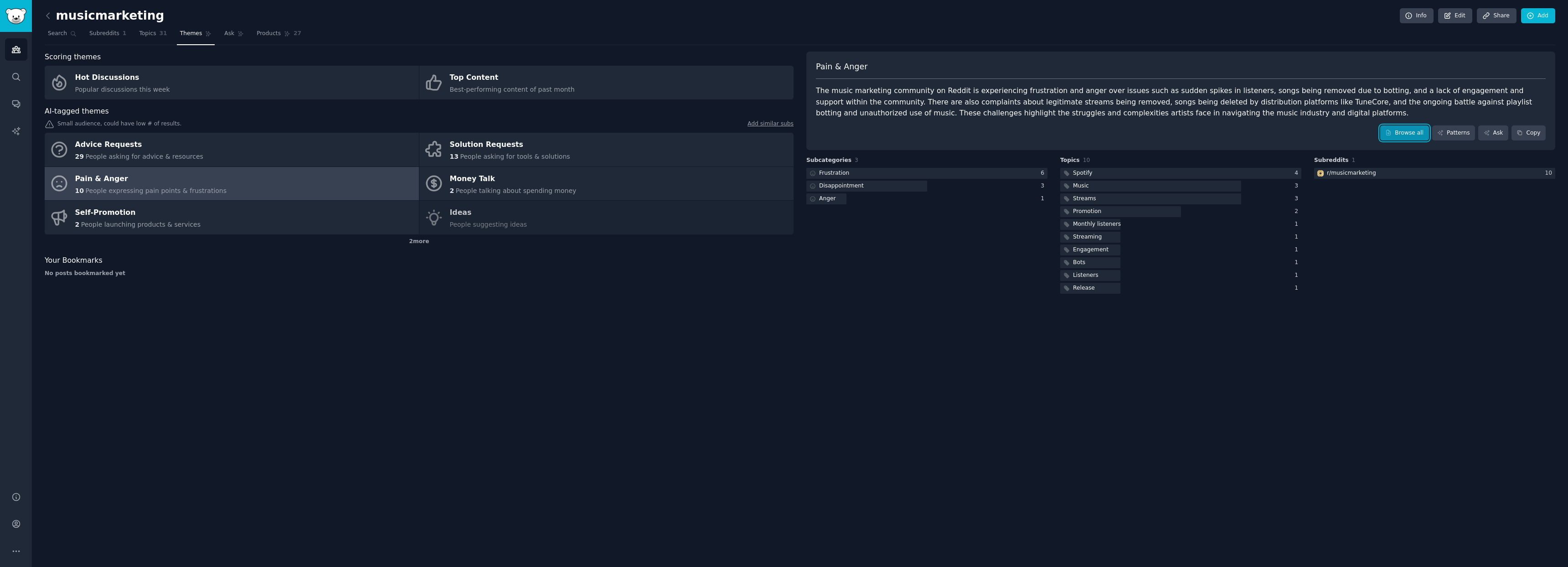
click at [1395, 135] on link "Browse all" at bounding box center [1404, 133] width 49 height 15
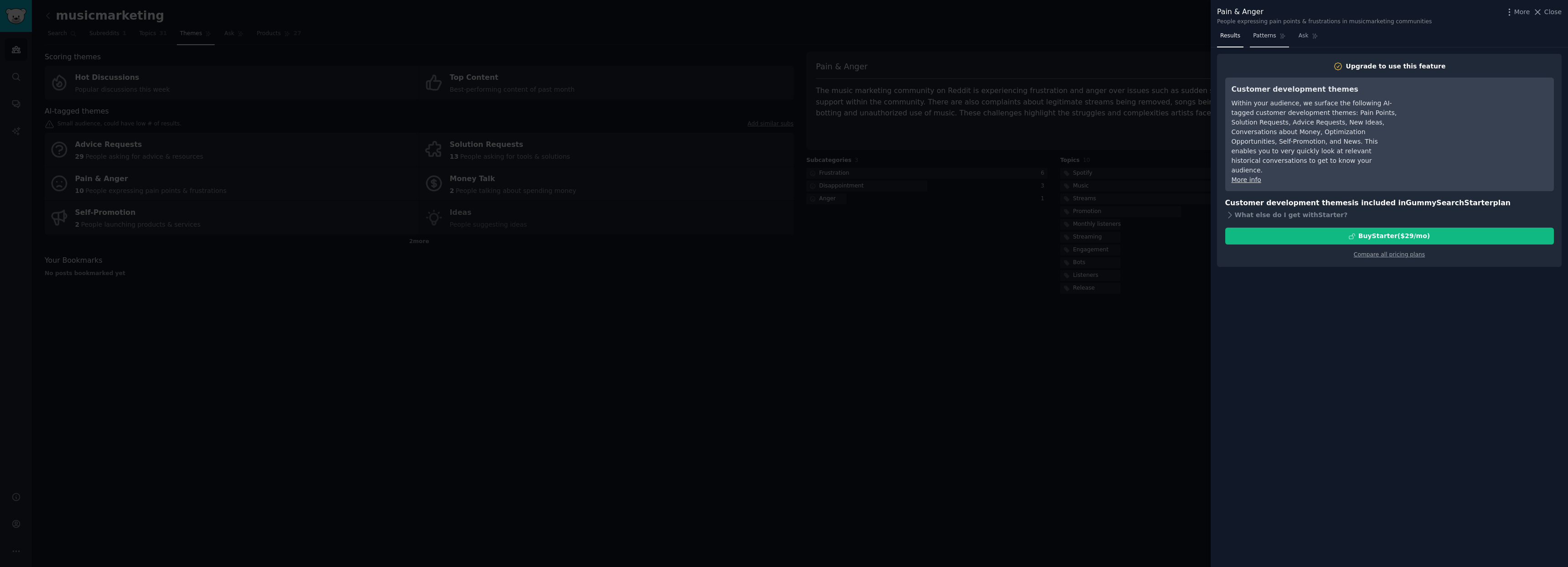
click at [1264, 43] on link "Patterns" at bounding box center [1269, 38] width 39 height 19
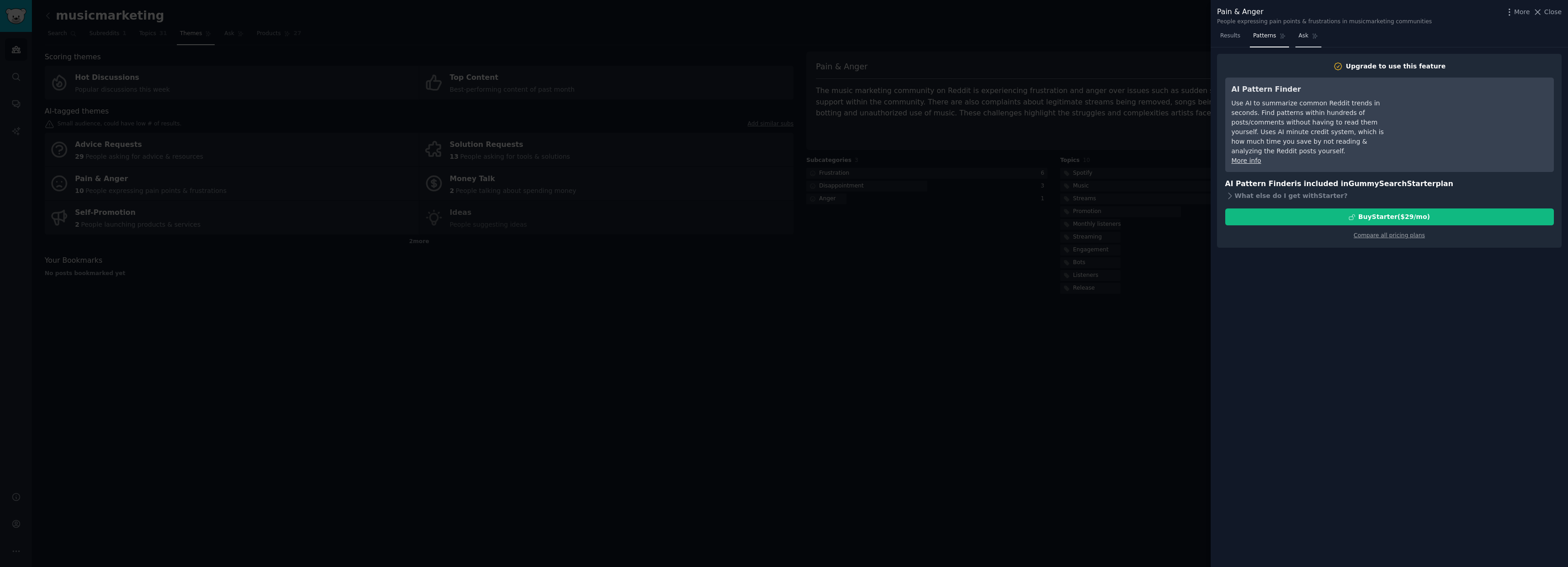
click at [1312, 44] on link "Ask" at bounding box center [1308, 38] width 26 height 19
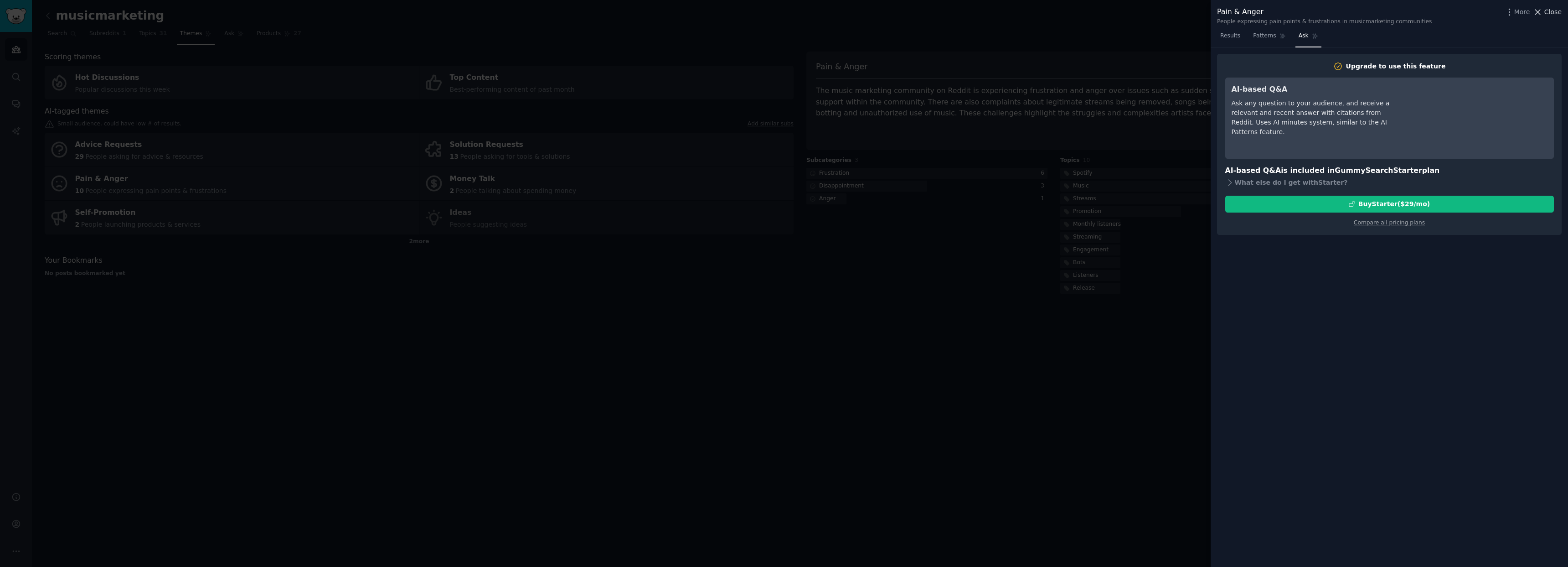
click at [1552, 11] on span "Close" at bounding box center [1553, 12] width 17 height 10
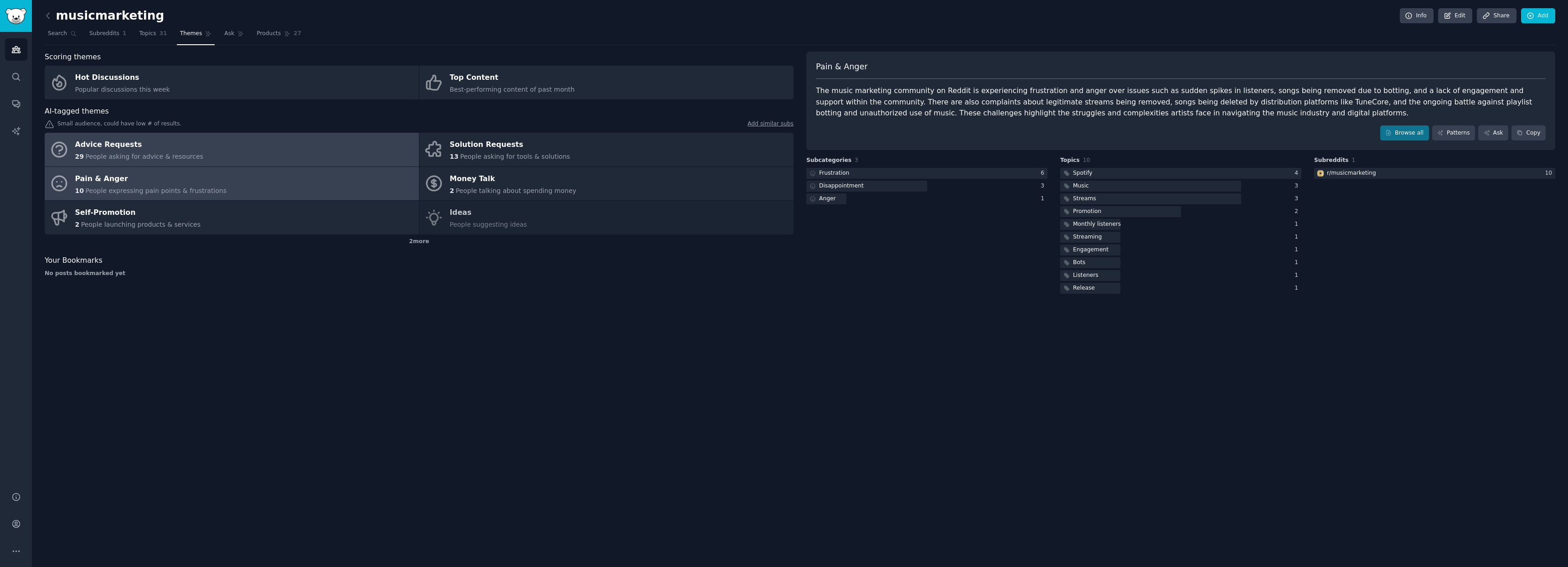
click at [349, 146] on link "Advice Requests 29 People asking for advice & resources" at bounding box center [231, 149] width 374 height 33
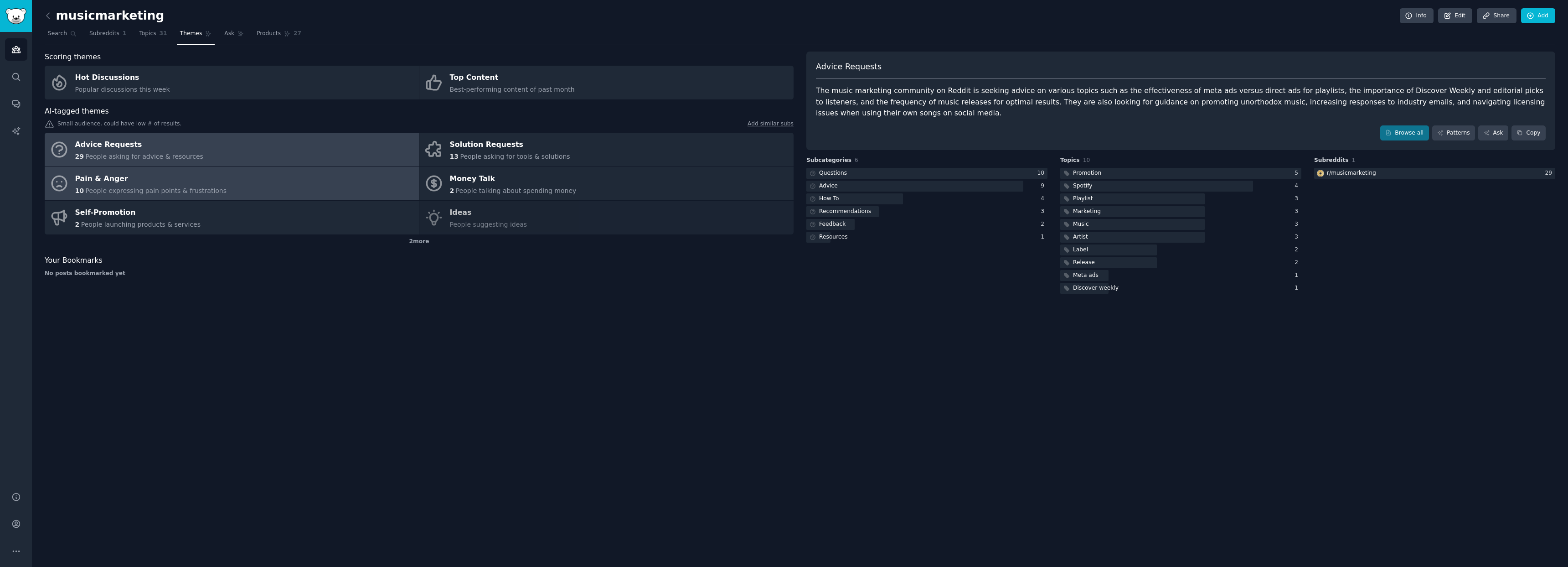
click at [338, 192] on link "Pain & Anger 10 People expressing pain points & frustrations" at bounding box center [231, 183] width 374 height 33
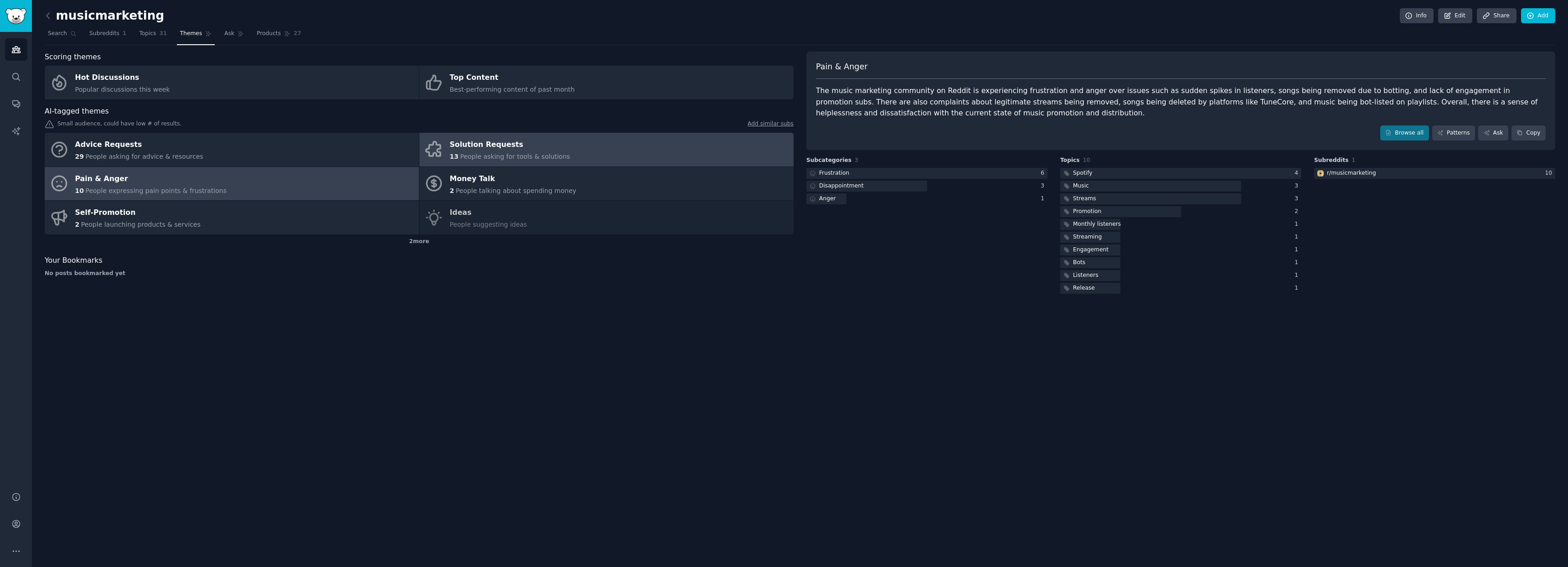
click at [581, 146] on link "Solution Requests 13 People asking for tools & solutions" at bounding box center [606, 149] width 374 height 33
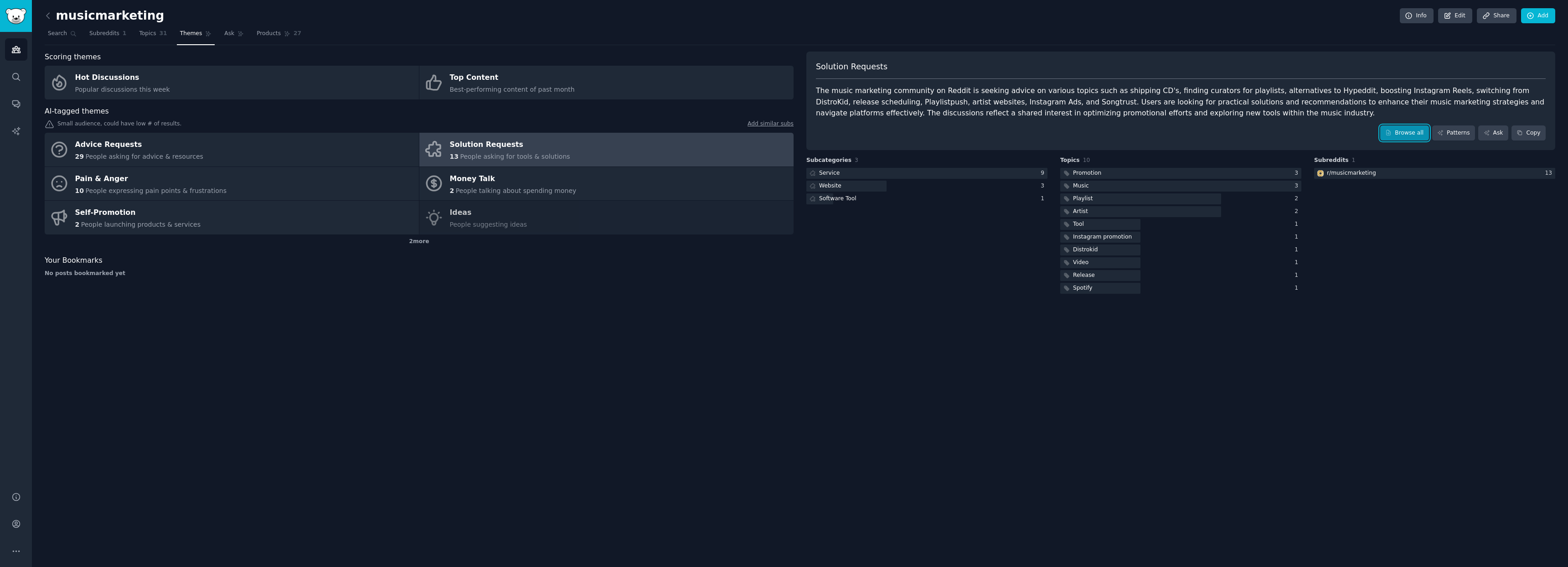
click at [1399, 133] on link "Browse all" at bounding box center [1404, 133] width 49 height 15
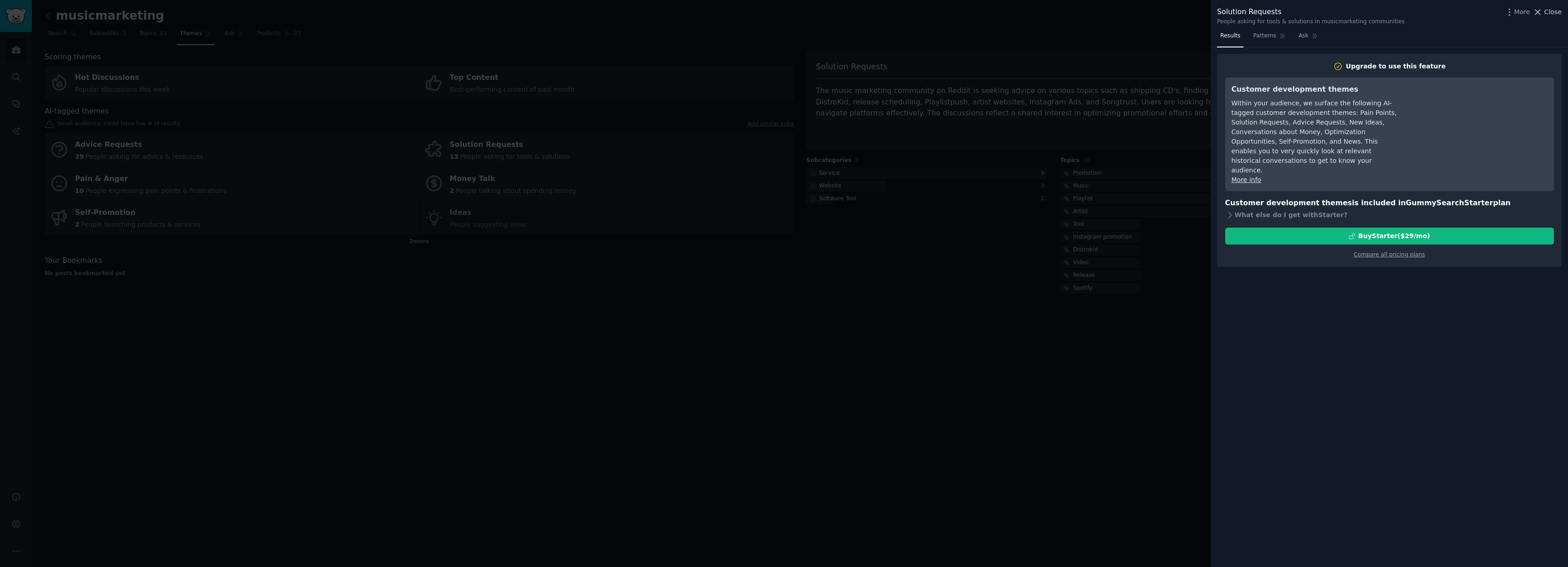
click at [1539, 13] on icon at bounding box center [1538, 12] width 10 height 10
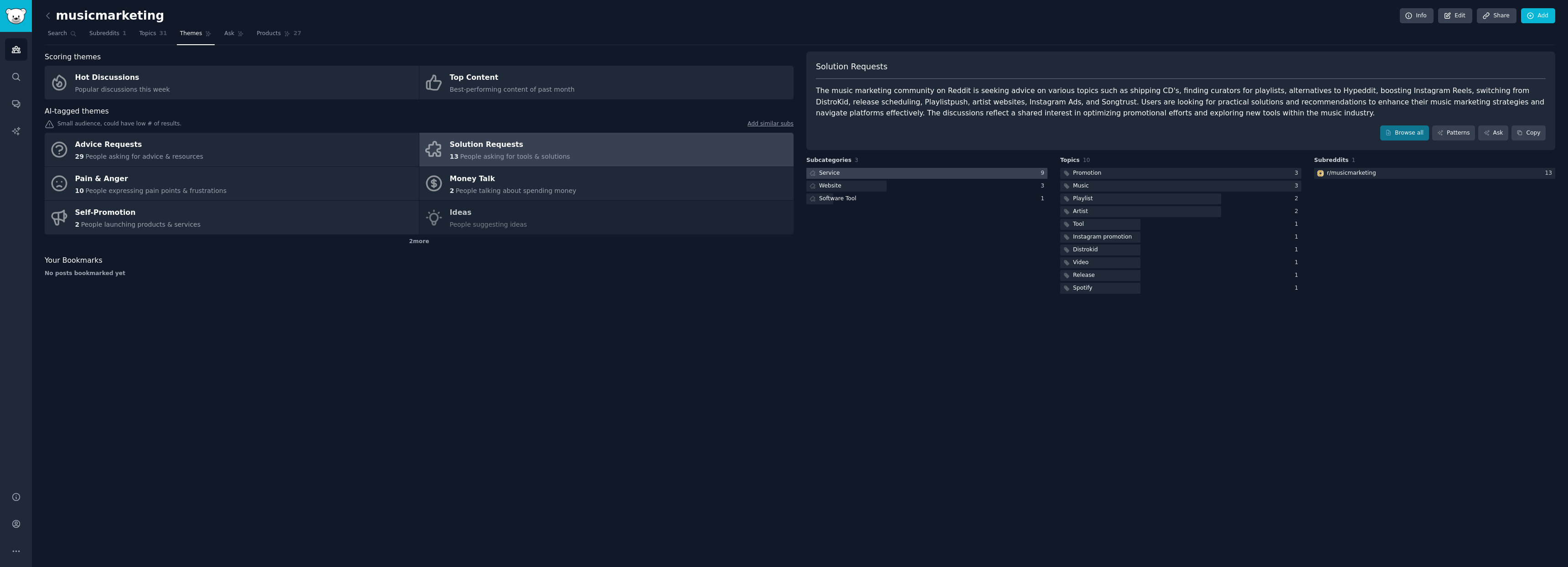
click at [920, 171] on div at bounding box center [927, 174] width 241 height 12
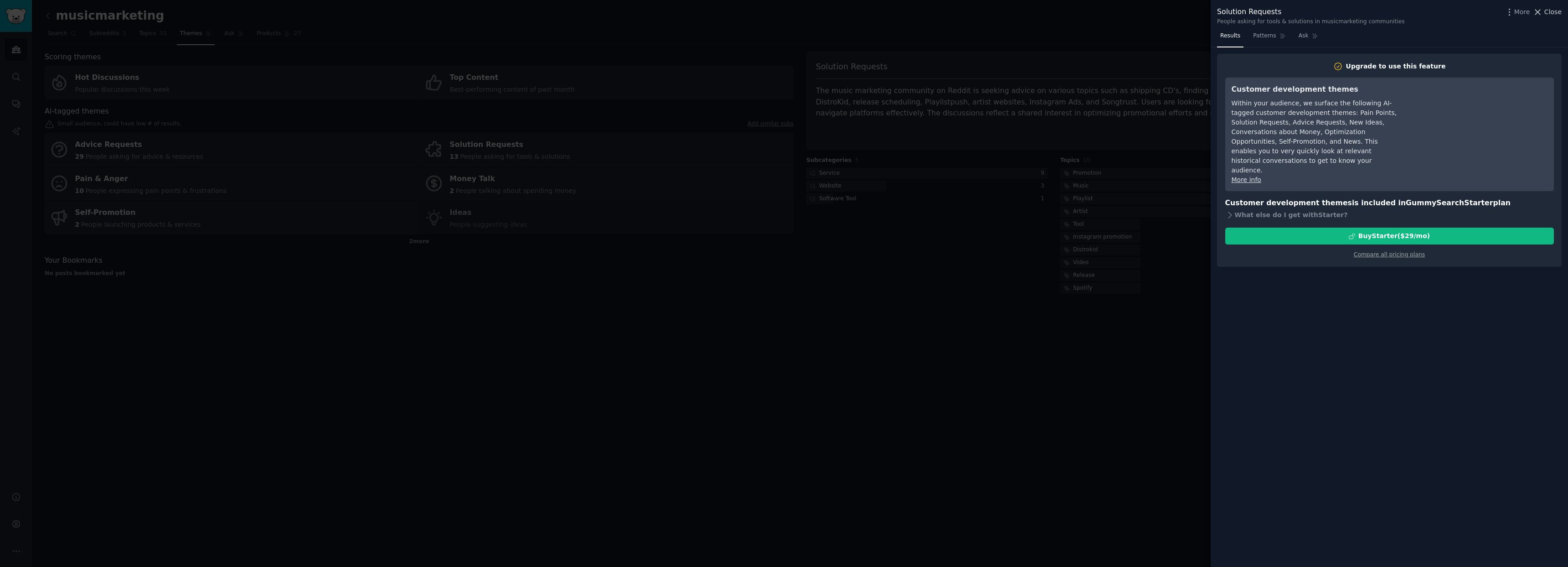
click at [1547, 12] on span "Close" at bounding box center [1553, 12] width 17 height 10
